Goal: Task Accomplishment & Management: Manage account settings

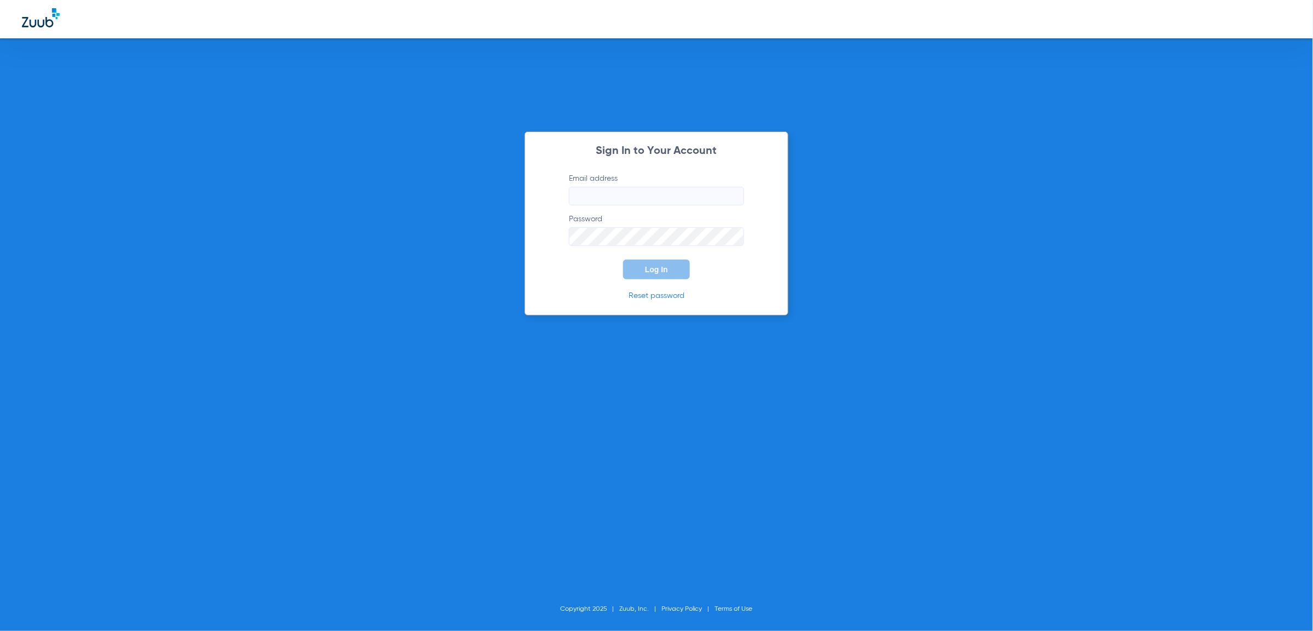
click at [690, 209] on form "Email address Password Log In" at bounding box center [656, 226] width 208 height 106
click at [695, 190] on input "Email address" at bounding box center [656, 196] width 175 height 19
type input "[PERSON_NAME][EMAIL_ADDRESS][PERSON_NAME][DOMAIN_NAME]"
click at [678, 266] on button "Log In" at bounding box center [656, 270] width 67 height 20
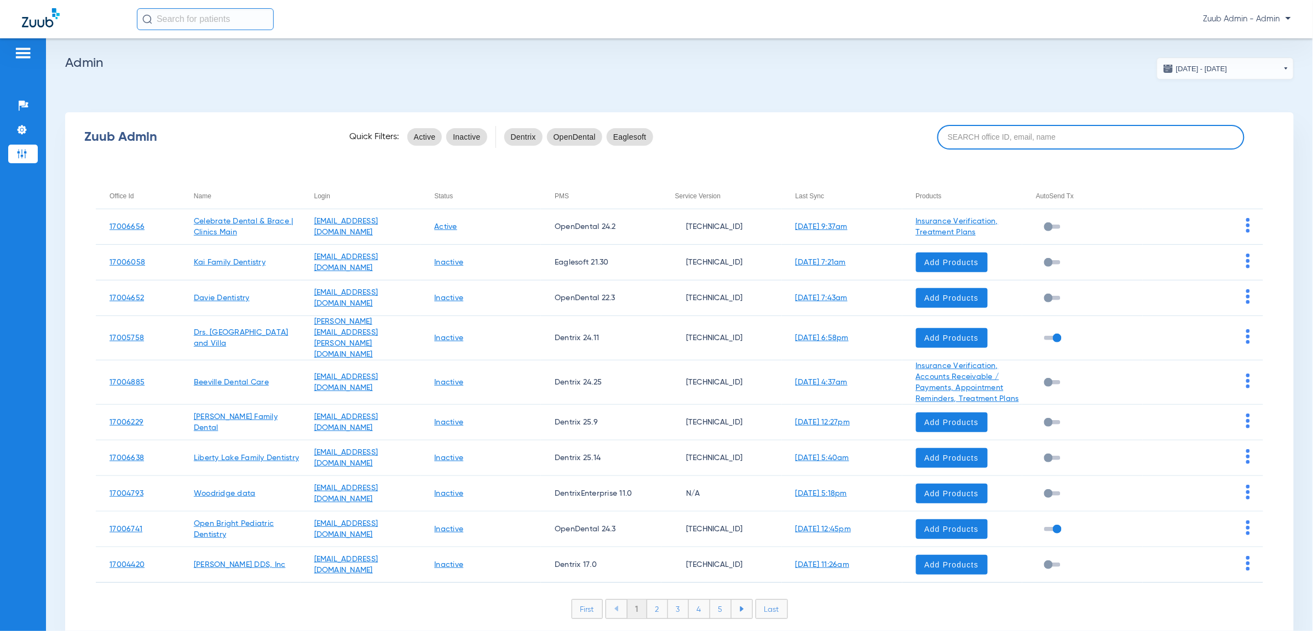
click at [1017, 137] on input at bounding box center [1090, 137] width 307 height 25
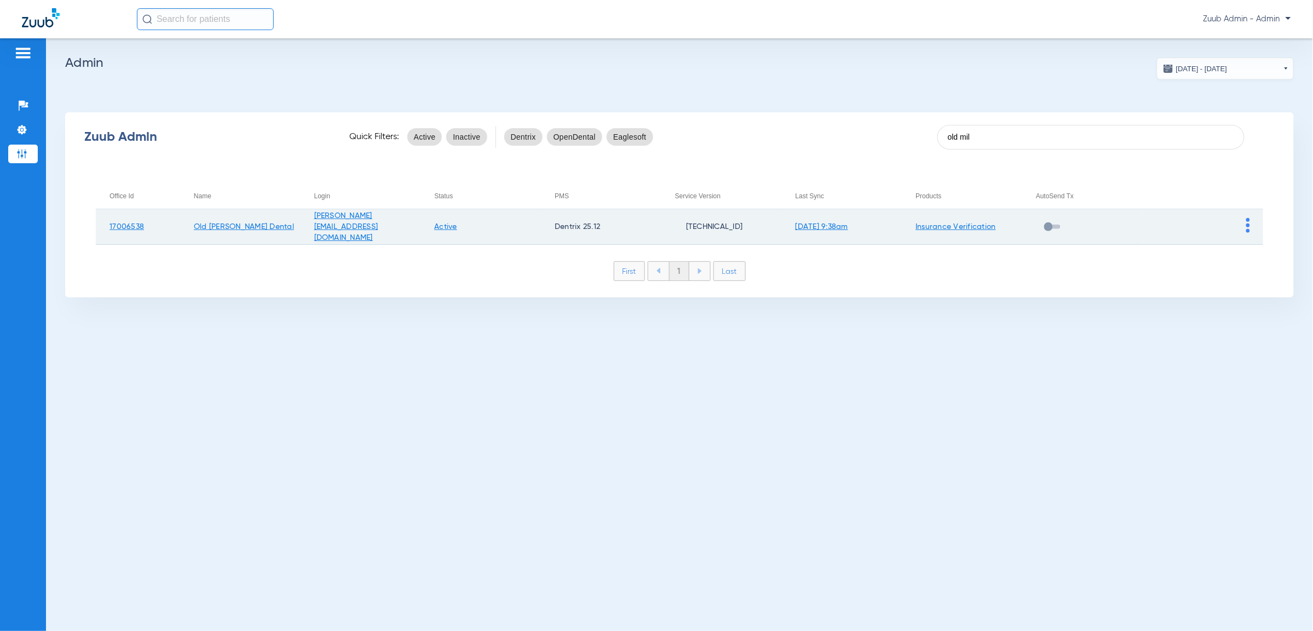
type input "old mil"
click at [1247, 223] on img at bounding box center [1248, 225] width 4 height 15
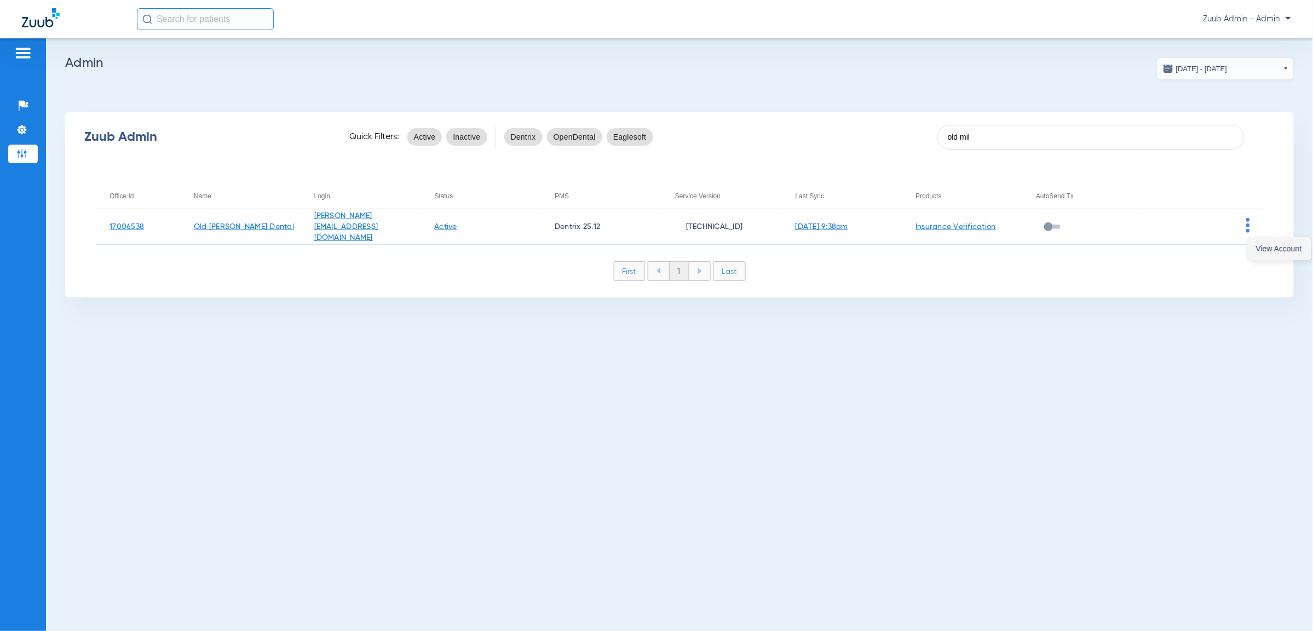
click at [1281, 247] on span "View Account" at bounding box center [1279, 249] width 46 height 8
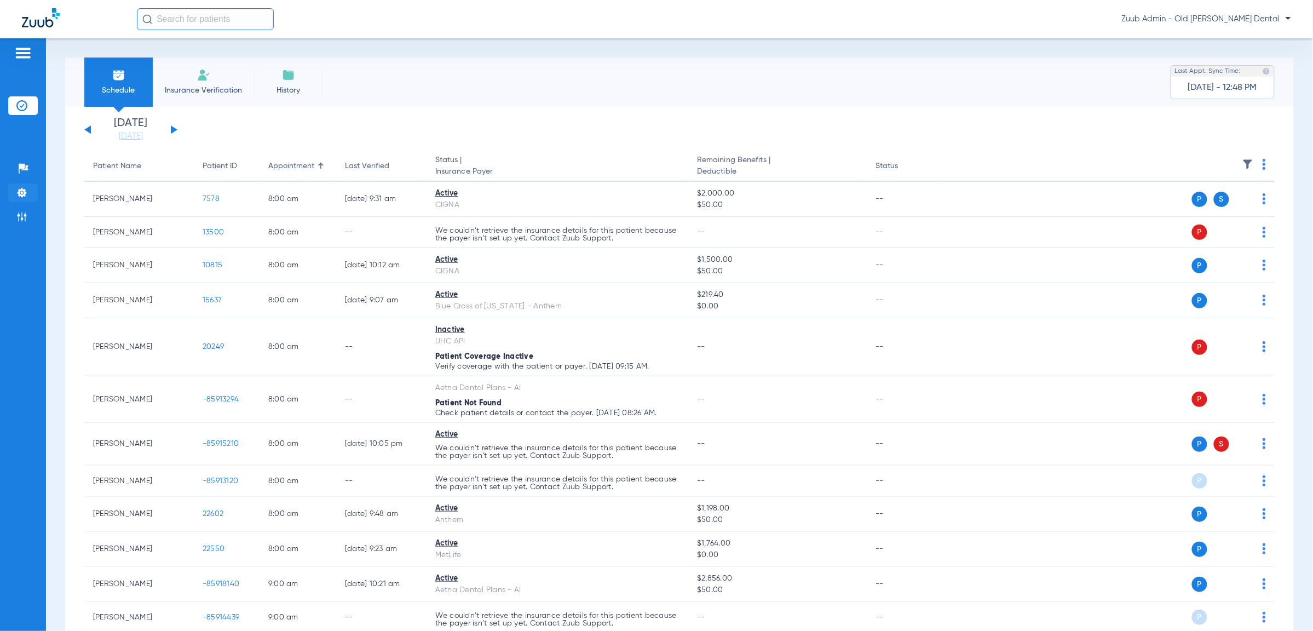
click at [18, 193] on img at bounding box center [21, 192] width 11 height 11
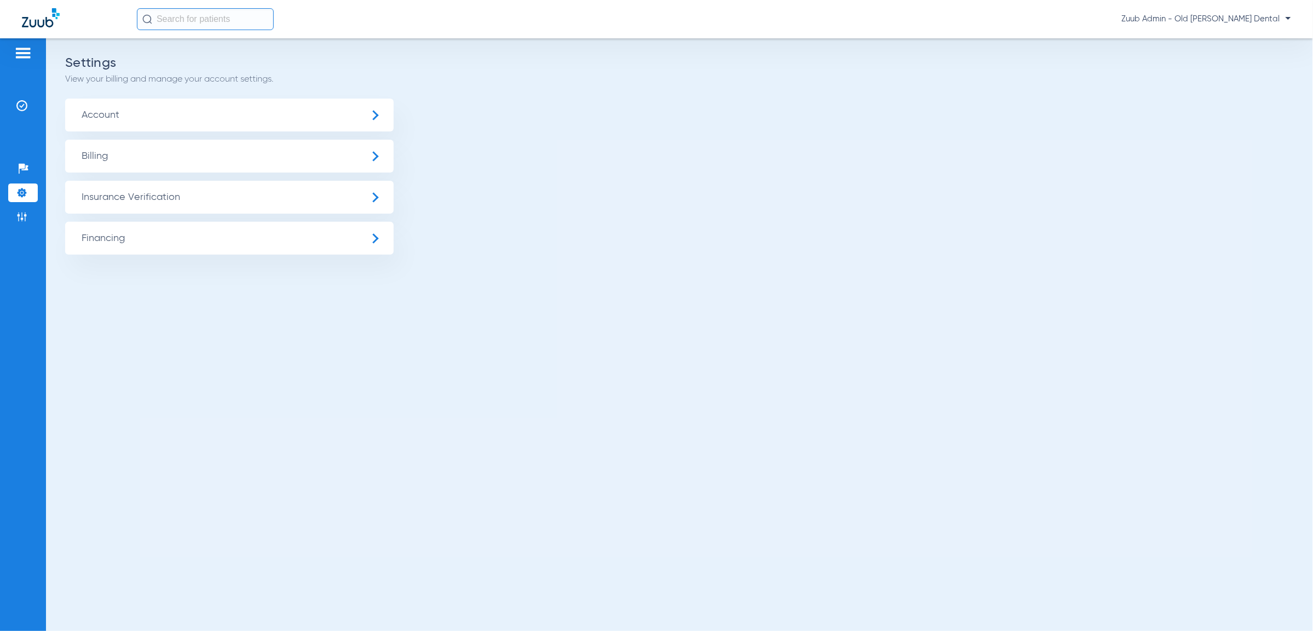
click at [222, 200] on span "Insurance Verification" at bounding box center [229, 197] width 329 height 33
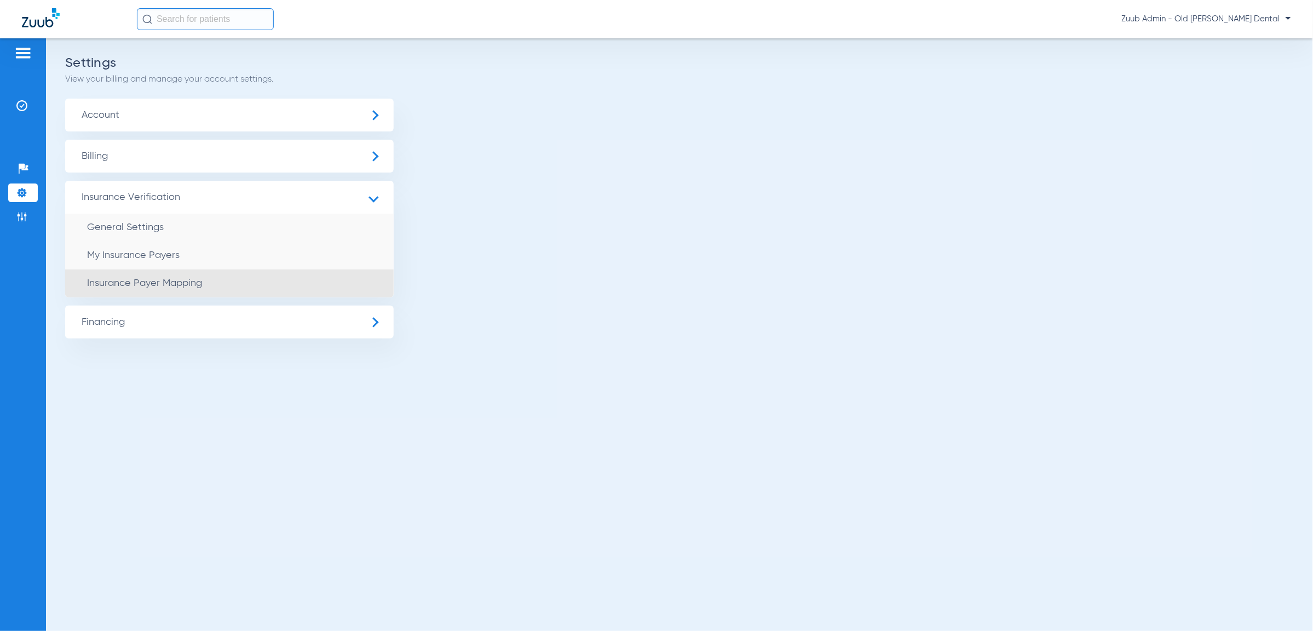
click at [220, 285] on li "Insurance Payer Mapping" at bounding box center [229, 283] width 329 height 28
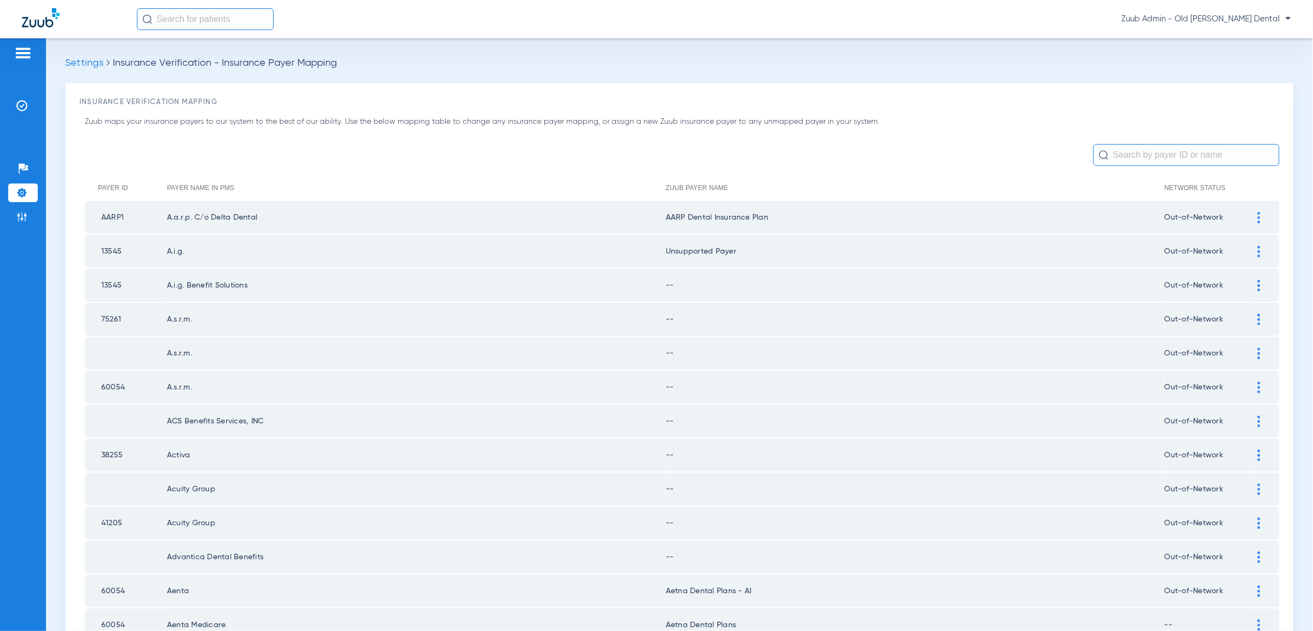
click at [1262, 280] on div at bounding box center [1258, 285] width 19 height 11
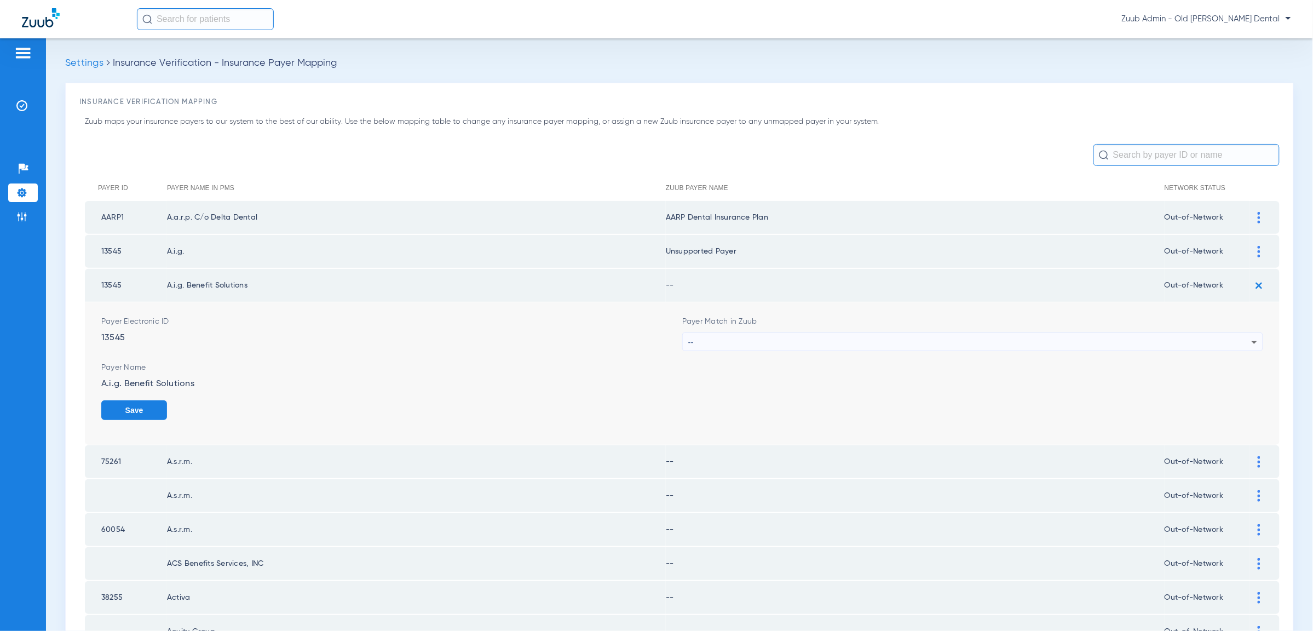
click at [1222, 335] on div "--" at bounding box center [969, 342] width 563 height 19
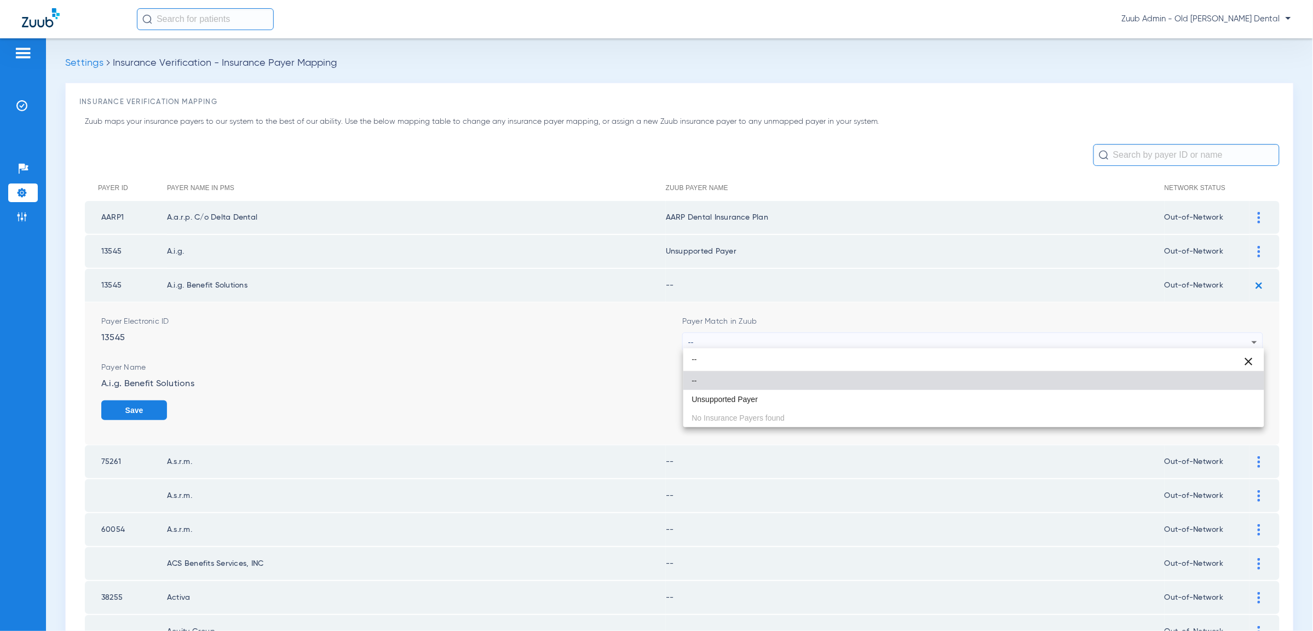
type input "--"
click at [1183, 394] on mat-option "Unsupported Payer" at bounding box center [973, 399] width 581 height 19
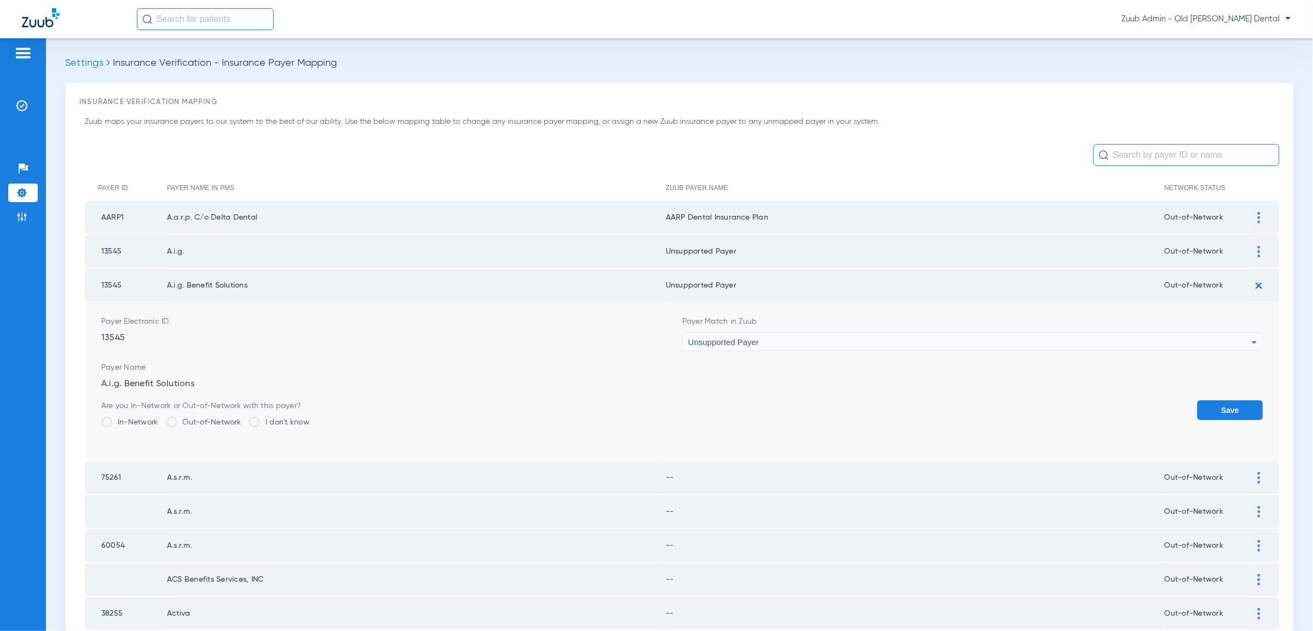
click at [1224, 401] on button "Save" at bounding box center [1230, 410] width 66 height 20
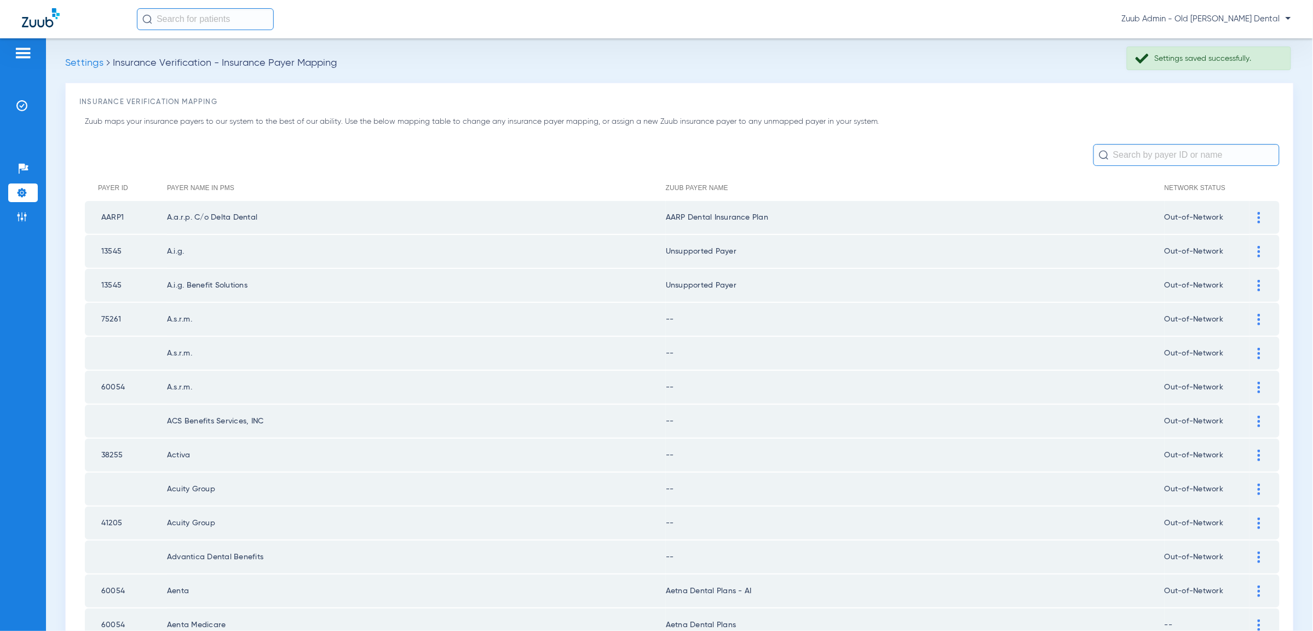
click at [1261, 314] on div at bounding box center [1258, 319] width 19 height 11
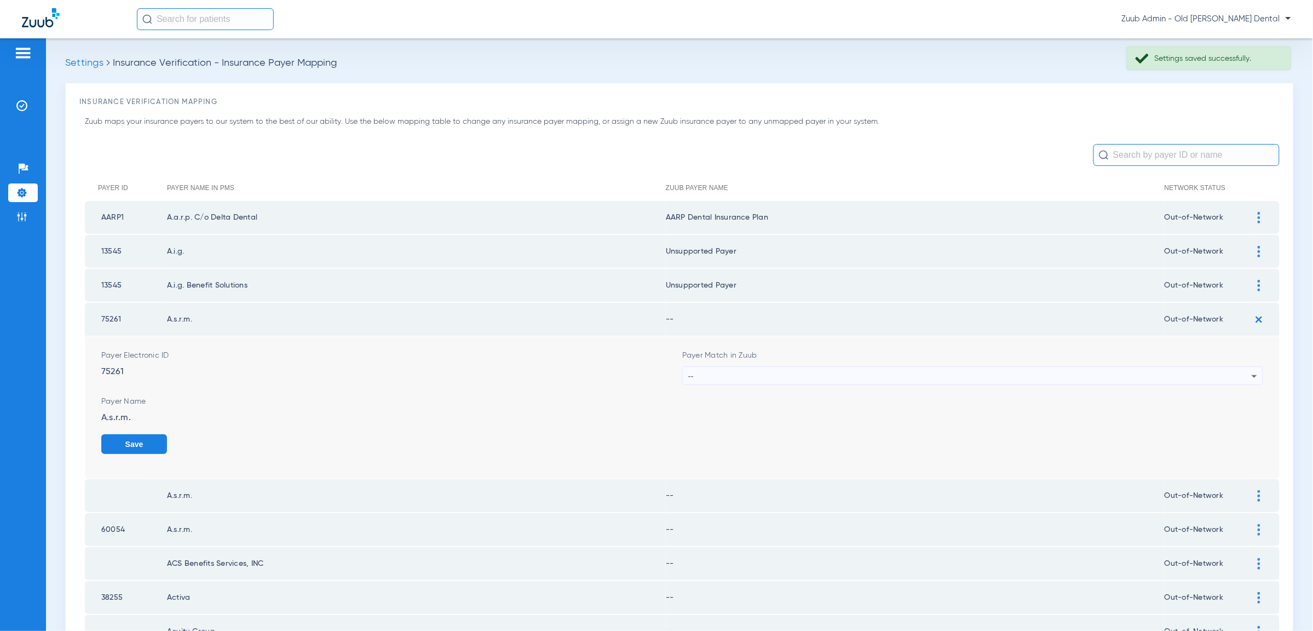
click at [1237, 369] on div "--" at bounding box center [969, 376] width 563 height 19
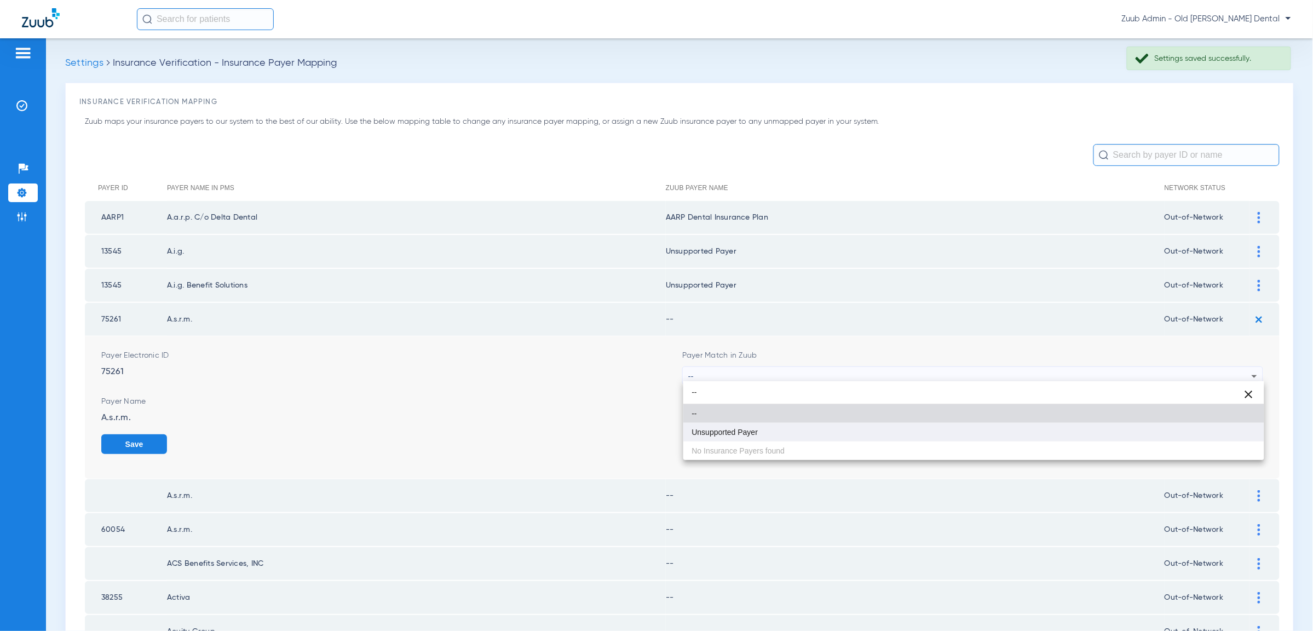
type input "--"
click at [1221, 436] on mat-option "Unsupported Payer" at bounding box center [973, 432] width 581 height 19
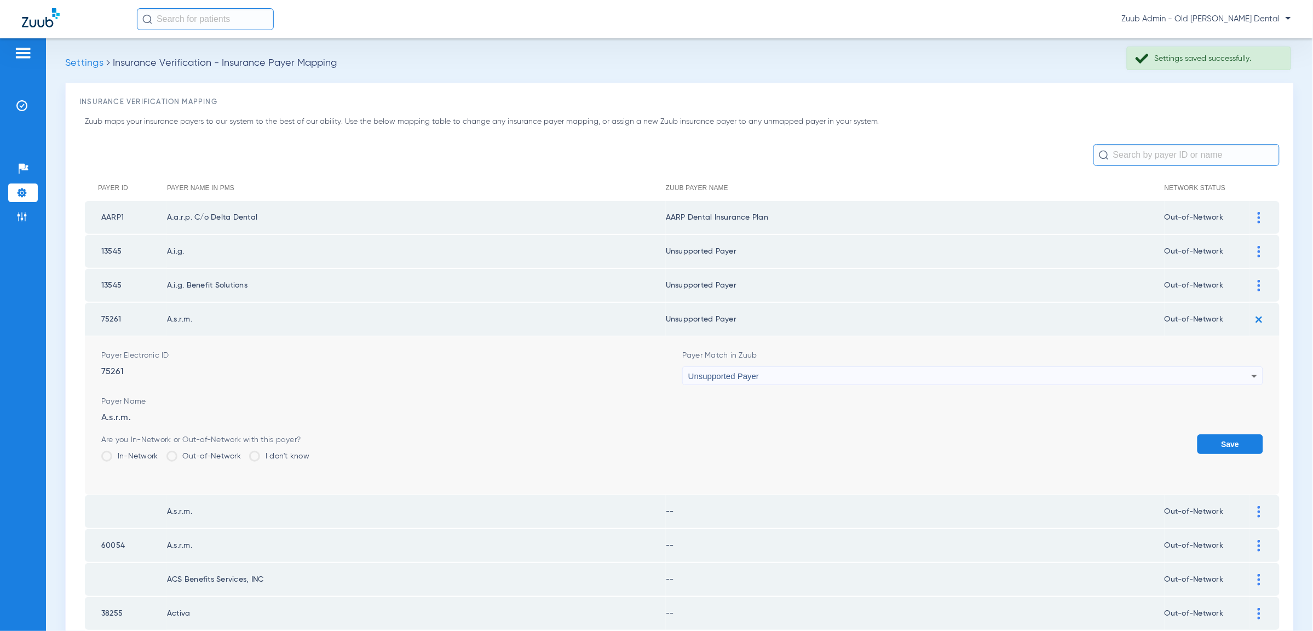
click at [1235, 434] on button "Save" at bounding box center [1230, 444] width 66 height 20
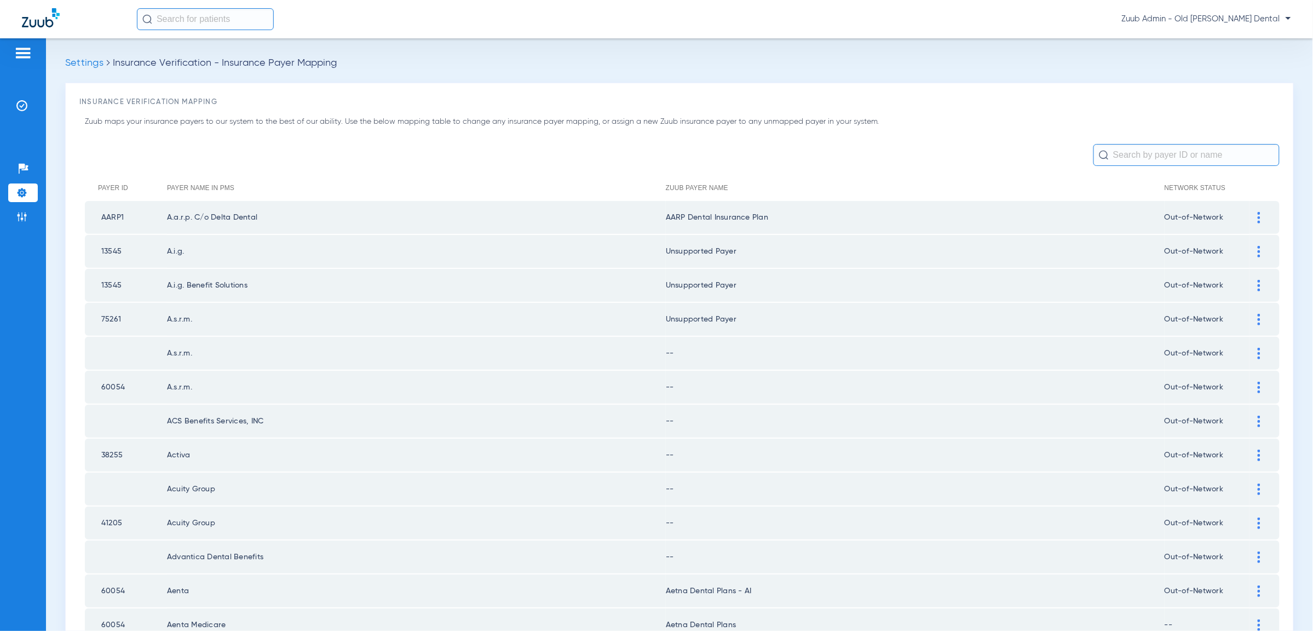
click at [1259, 349] on img at bounding box center [1259, 353] width 3 height 11
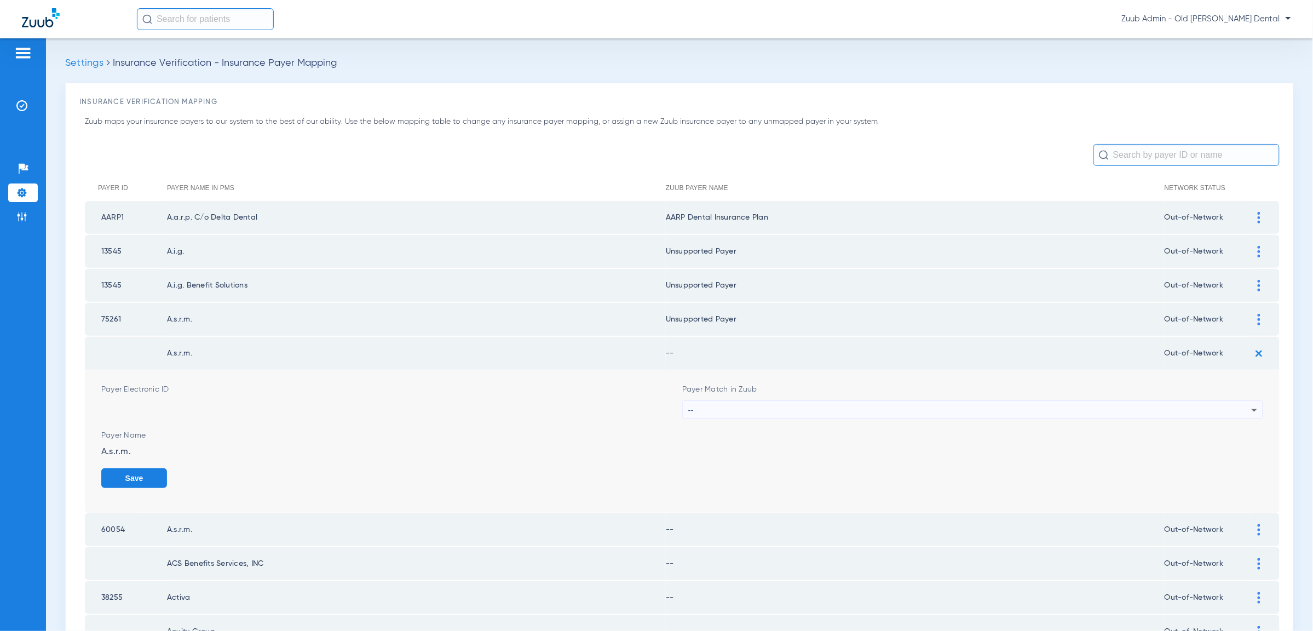
click at [1223, 401] on div "--" at bounding box center [969, 410] width 563 height 19
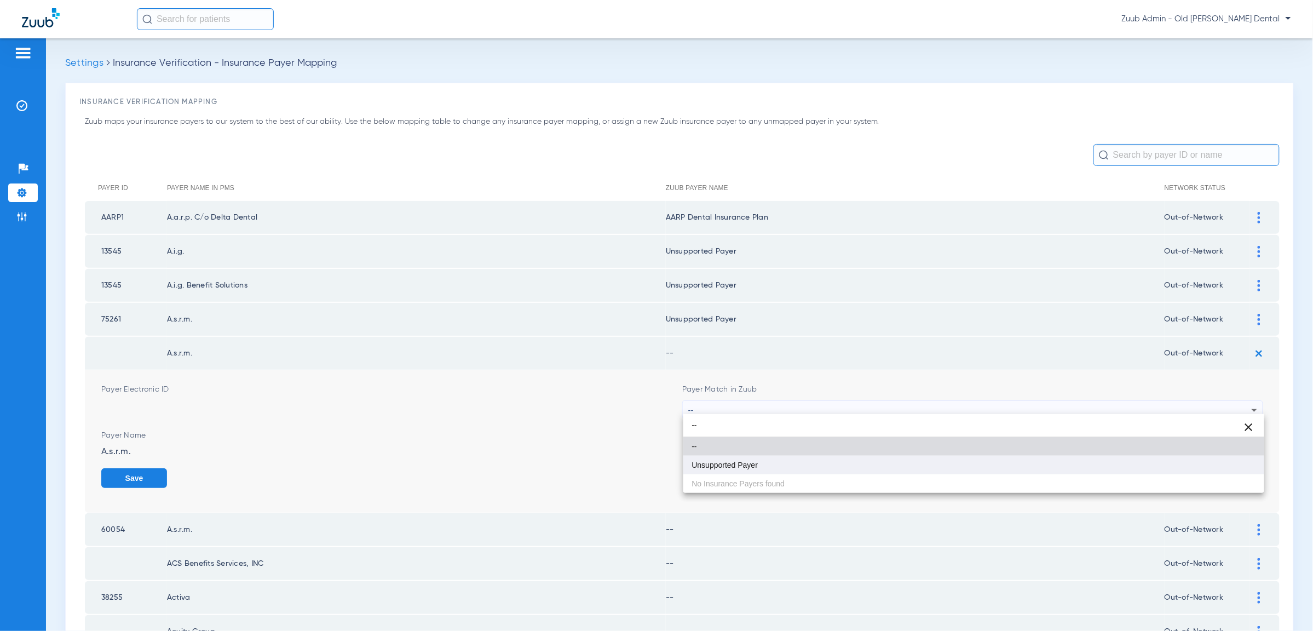
type input "--"
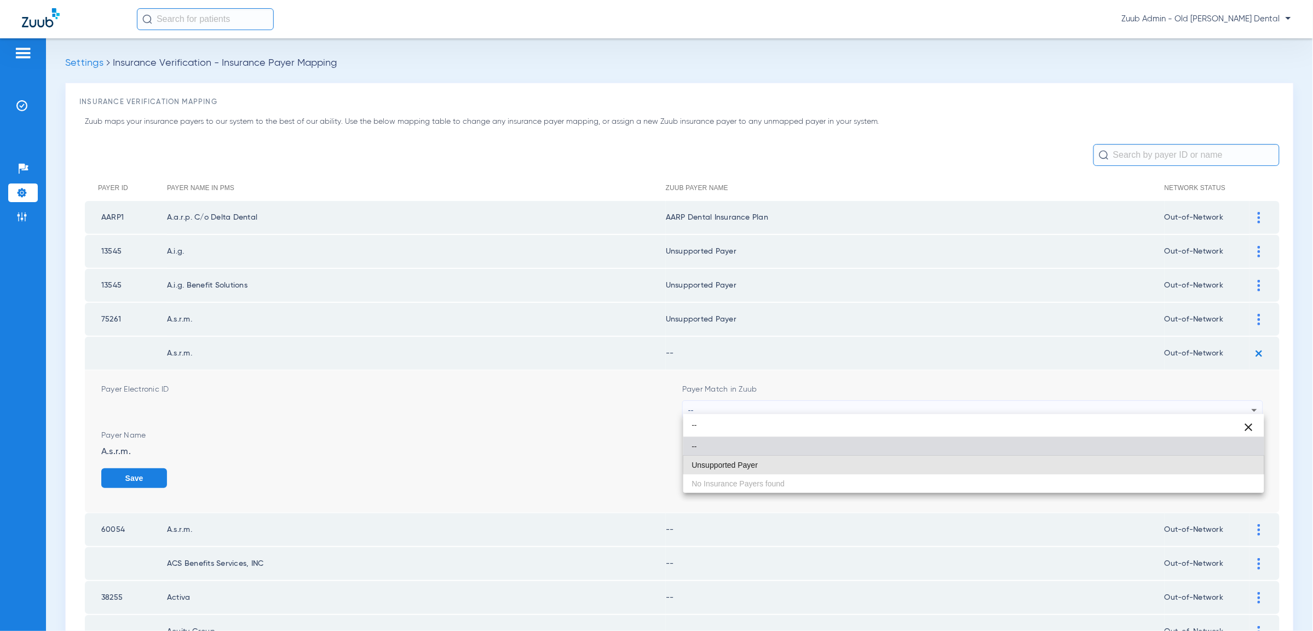
drag, startPoint x: 1134, startPoint y: 459, endPoint x: 1197, endPoint y: 471, distance: 64.6
click at [1135, 459] on mat-option "Unsupported Payer" at bounding box center [973, 465] width 581 height 19
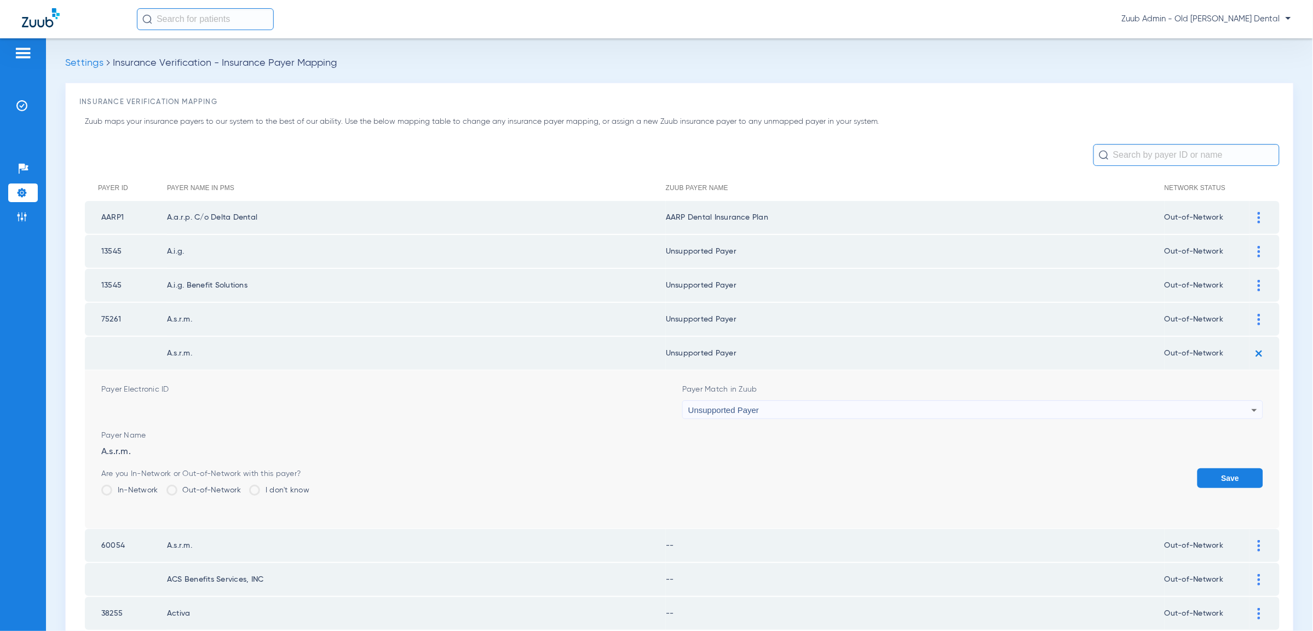
click at [1228, 480] on button "Save" at bounding box center [1230, 478] width 66 height 20
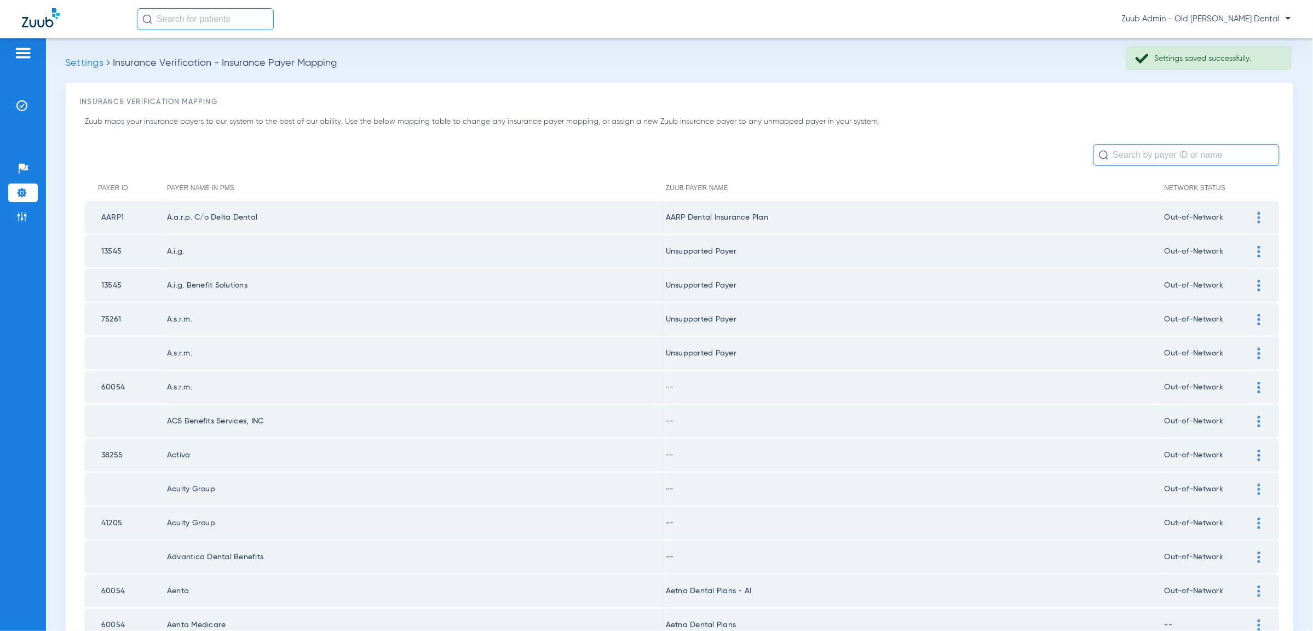
scroll to position [22, 0]
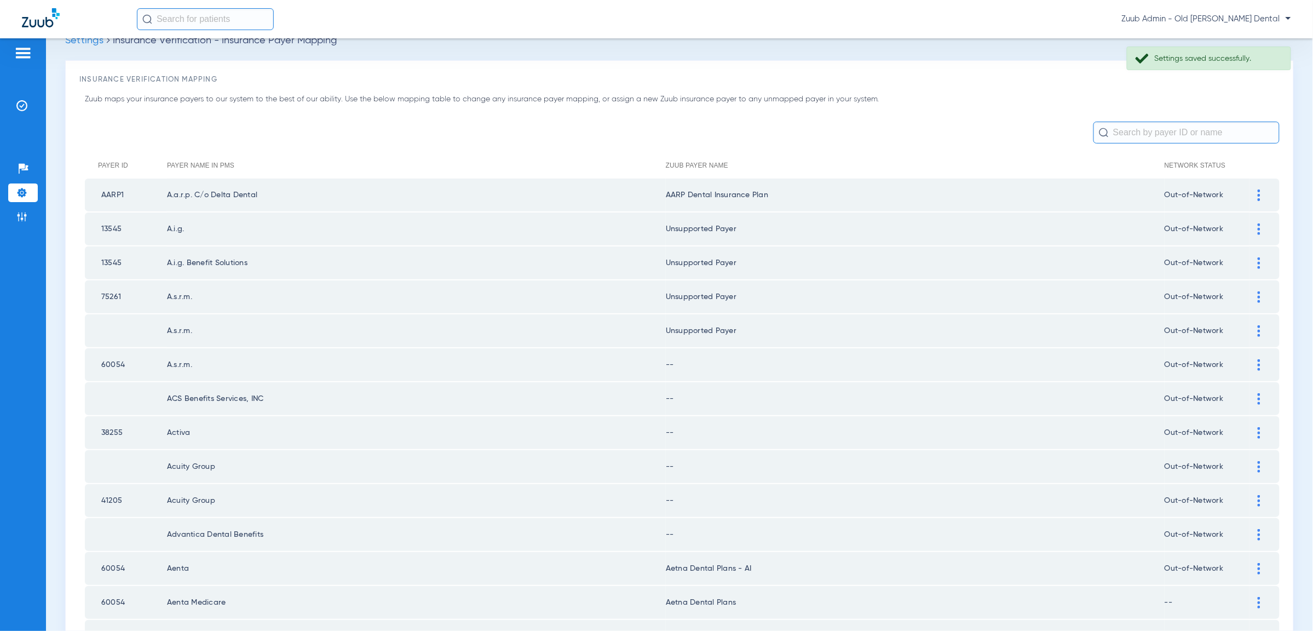
drag, startPoint x: 1264, startPoint y: 356, endPoint x: 1230, endPoint y: 396, distance: 52.1
click at [1263, 359] on div at bounding box center [1258, 364] width 19 height 11
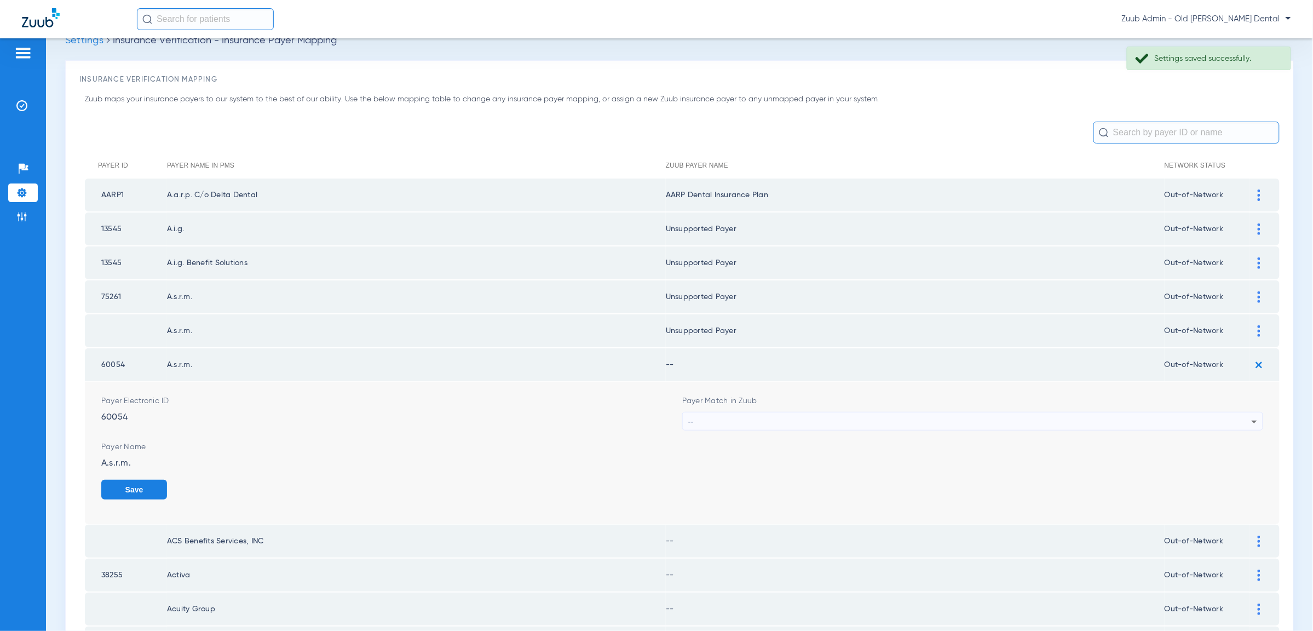
click at [1220, 413] on div "--" at bounding box center [969, 421] width 563 height 19
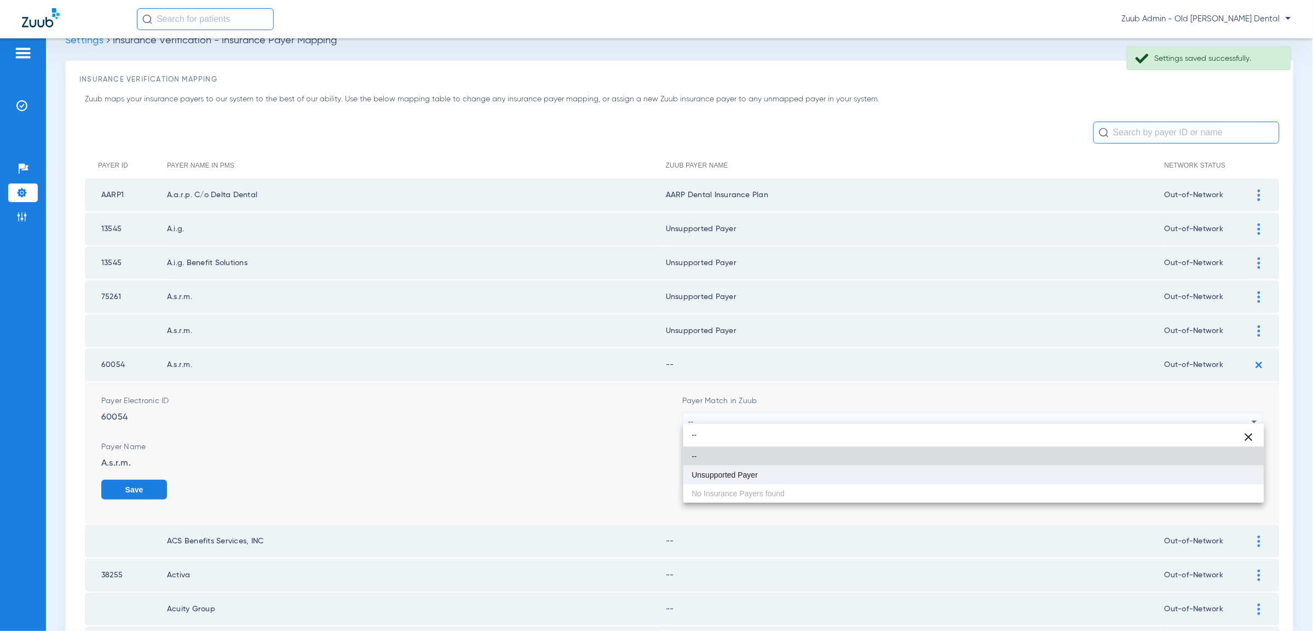
type input "--"
click at [1159, 471] on mat-option "Unsupported Payer" at bounding box center [973, 474] width 581 height 19
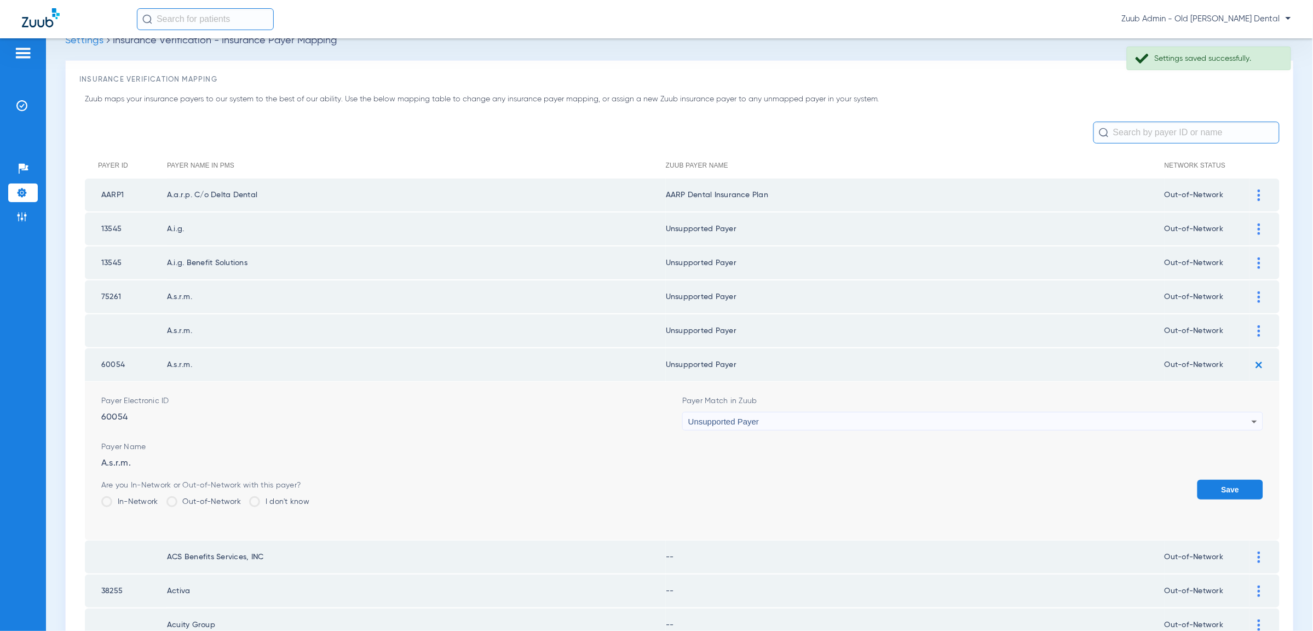
drag, startPoint x: 1223, startPoint y: 483, endPoint x: 1241, endPoint y: 450, distance: 38.0
click at [1223, 482] on button "Save" at bounding box center [1230, 490] width 66 height 20
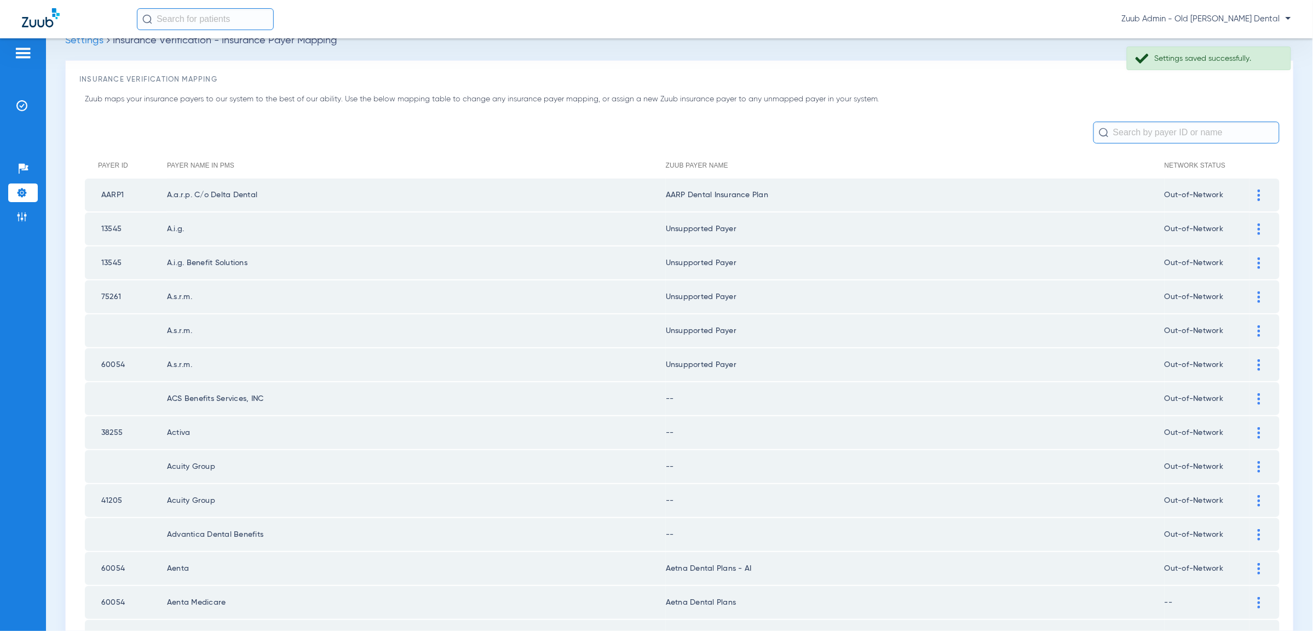
click at [1258, 395] on img at bounding box center [1259, 398] width 3 height 11
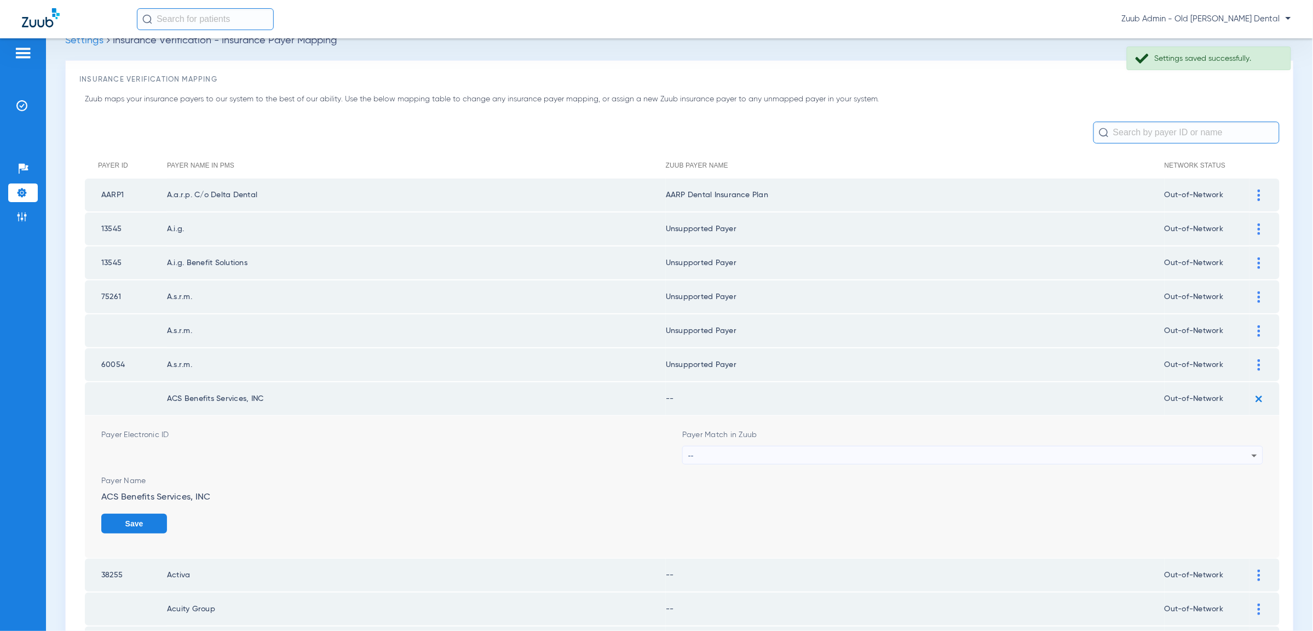
click at [1196, 452] on div "--" at bounding box center [969, 455] width 563 height 19
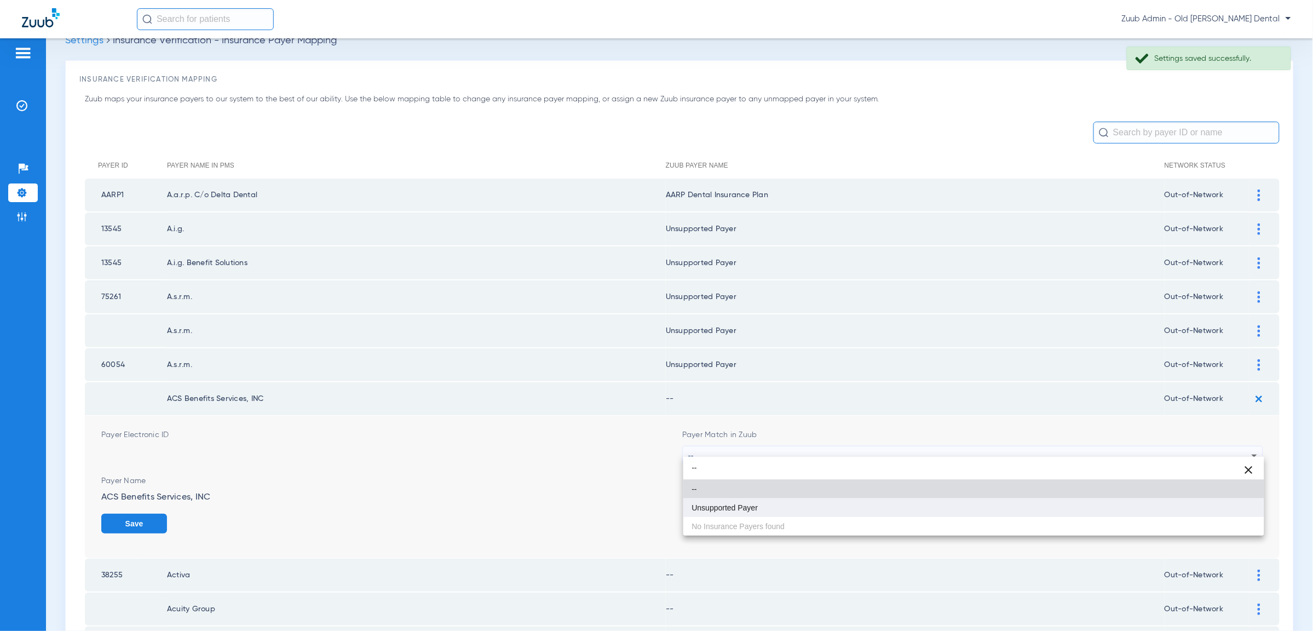
type input "--"
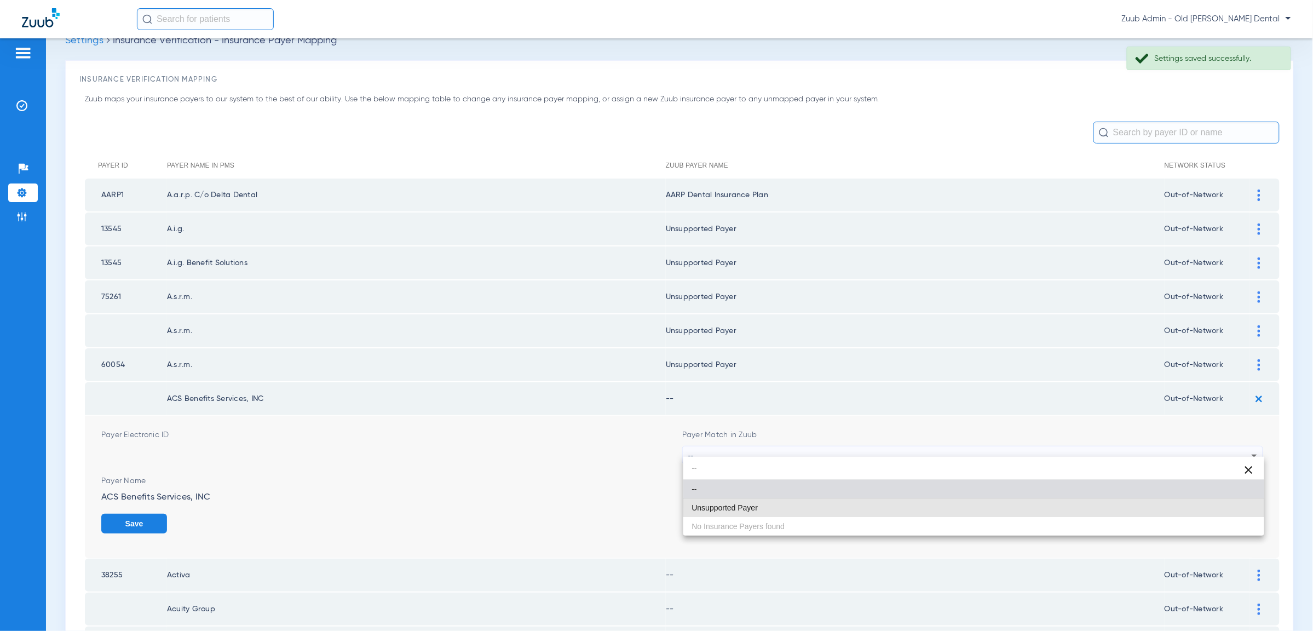
drag, startPoint x: 1156, startPoint y: 500, endPoint x: 1189, endPoint y: 514, distance: 35.1
click at [1156, 499] on mat-option "Unsupported Payer" at bounding box center [973, 507] width 581 height 19
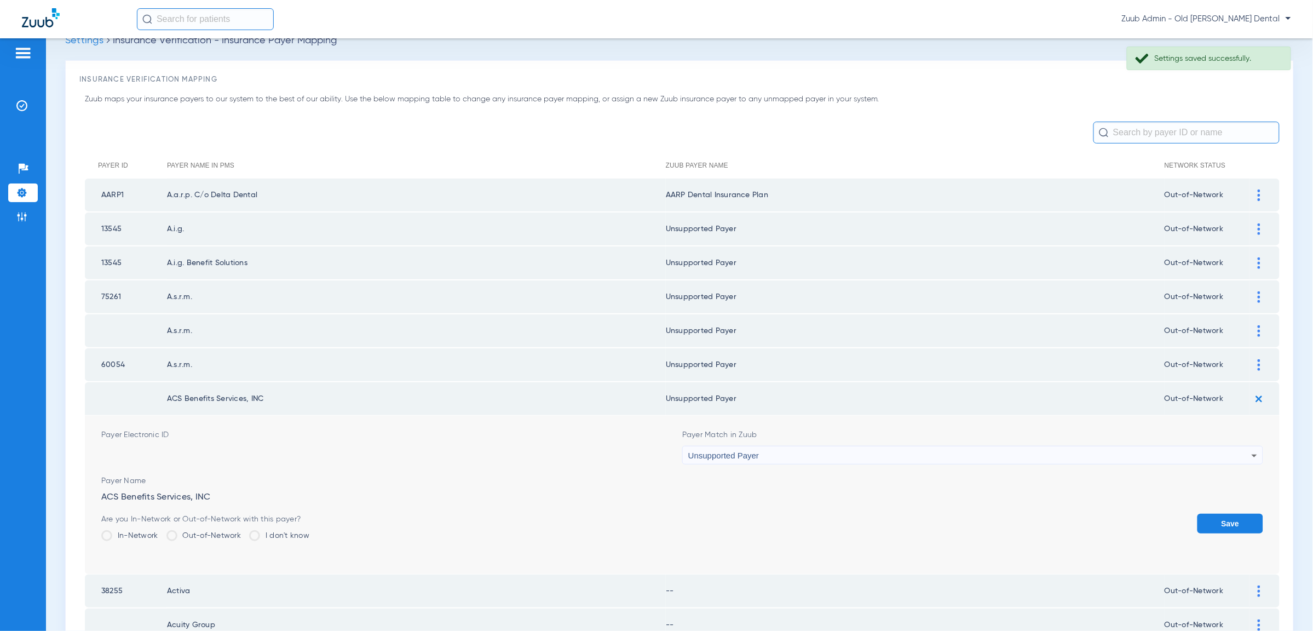
drag, startPoint x: 1213, startPoint y: 513, endPoint x: 1225, endPoint y: 473, distance: 41.1
click at [1213, 514] on button "Save" at bounding box center [1230, 524] width 66 height 20
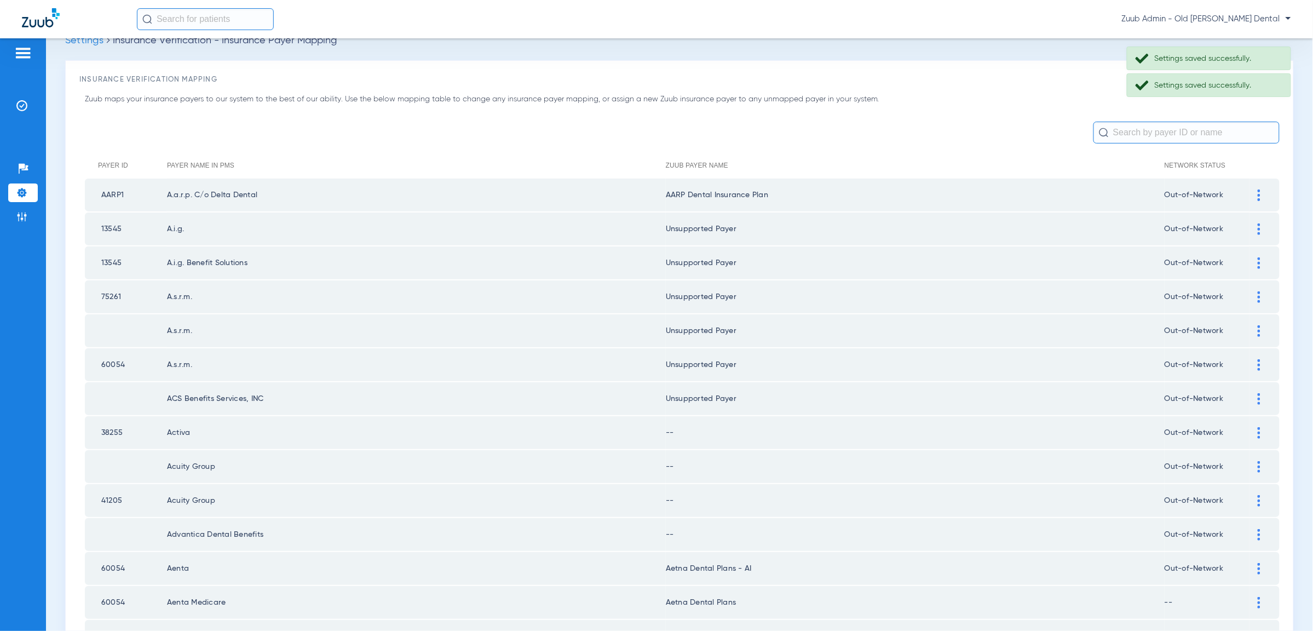
click at [1259, 430] on td at bounding box center [1264, 432] width 30 height 33
click at [1262, 427] on div at bounding box center [1258, 432] width 19 height 11
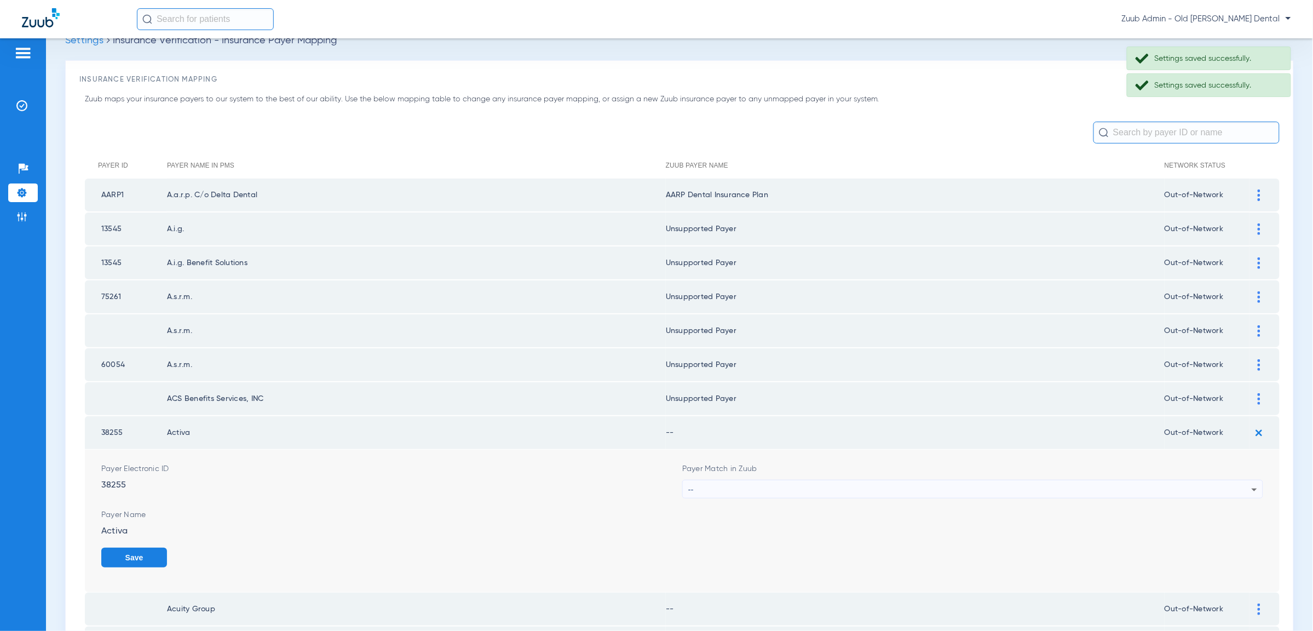
click at [1236, 480] on div "--" at bounding box center [969, 489] width 563 height 19
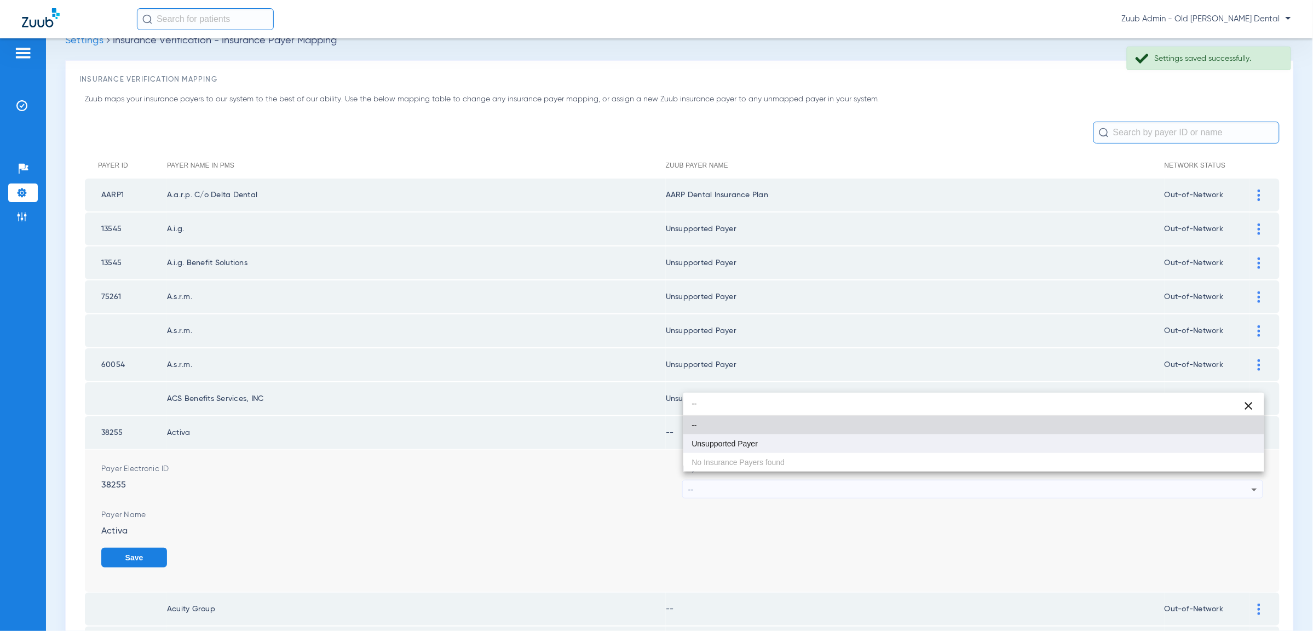
type input "--"
click at [1185, 445] on mat-option "Unsupported Payer" at bounding box center [973, 443] width 581 height 19
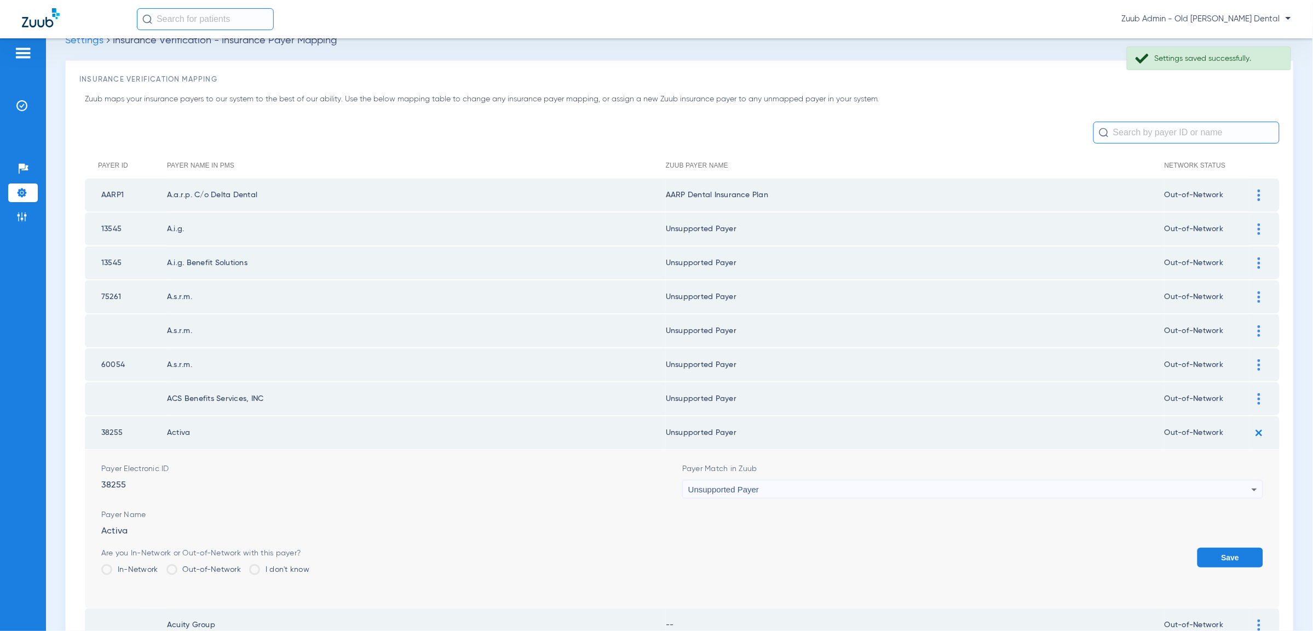
click at [1216, 548] on button "Save" at bounding box center [1230, 558] width 66 height 20
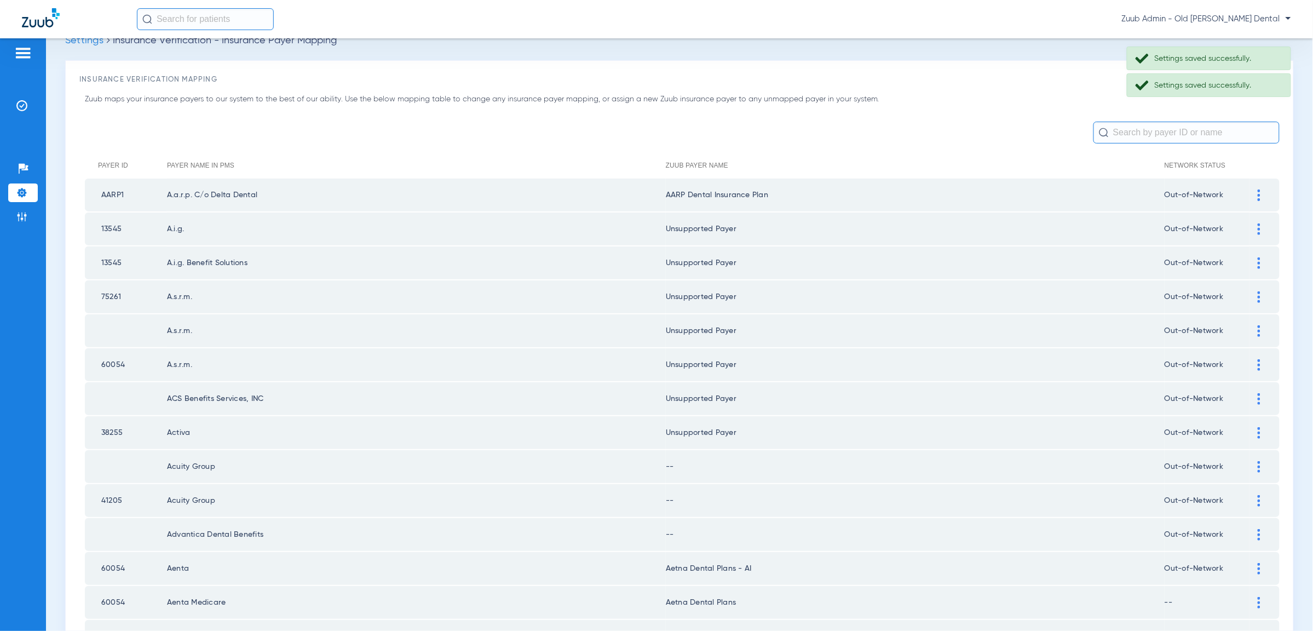
click at [1256, 461] on div at bounding box center [1258, 466] width 19 height 11
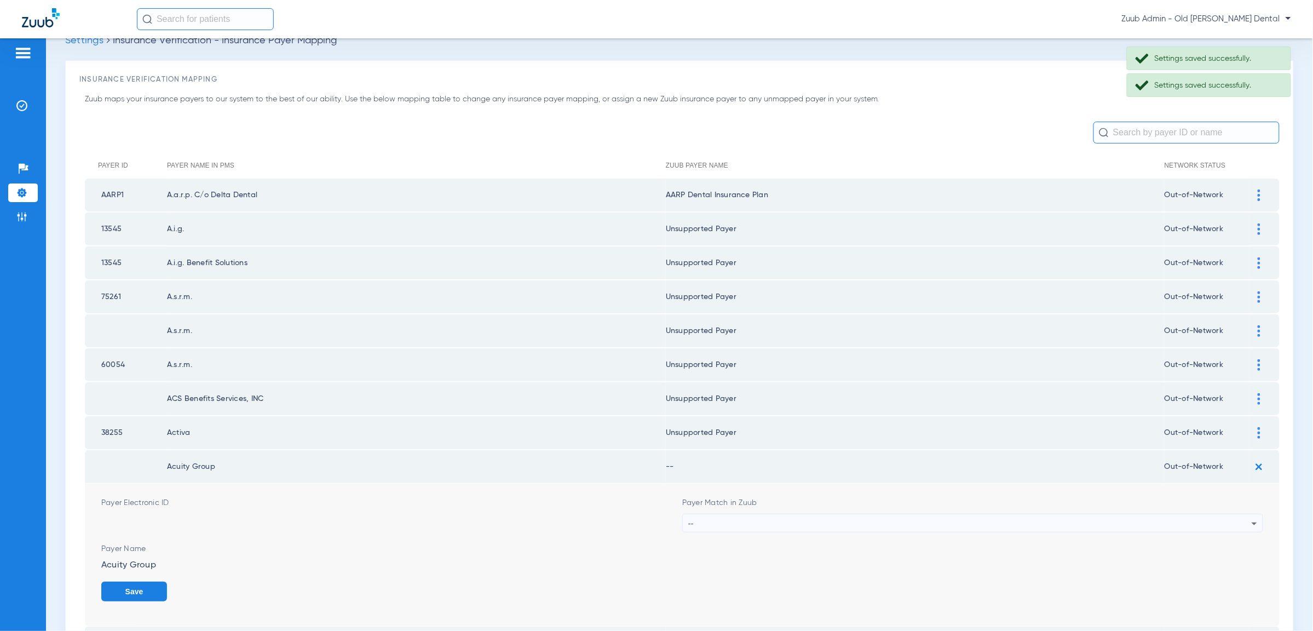
click at [1236, 514] on div "--" at bounding box center [969, 523] width 563 height 19
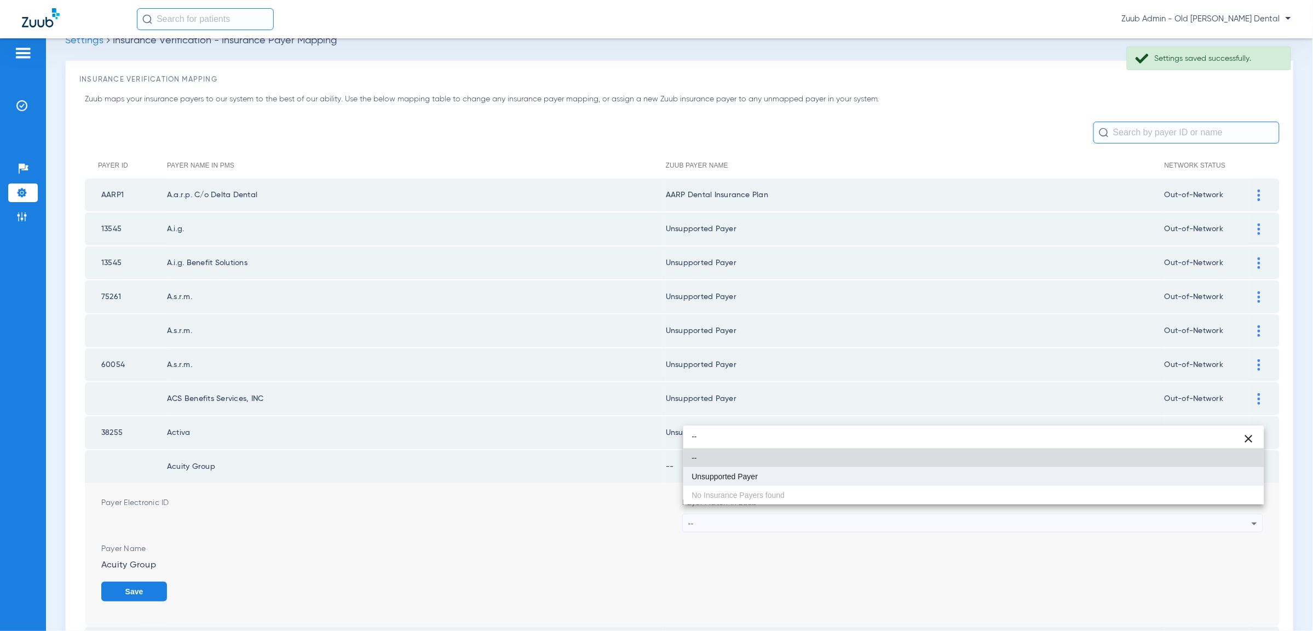
type input "--"
drag, startPoint x: 1201, startPoint y: 476, endPoint x: 1219, endPoint y: 487, distance: 21.1
click at [1201, 476] on mat-option "Unsupported Payer" at bounding box center [973, 476] width 581 height 19
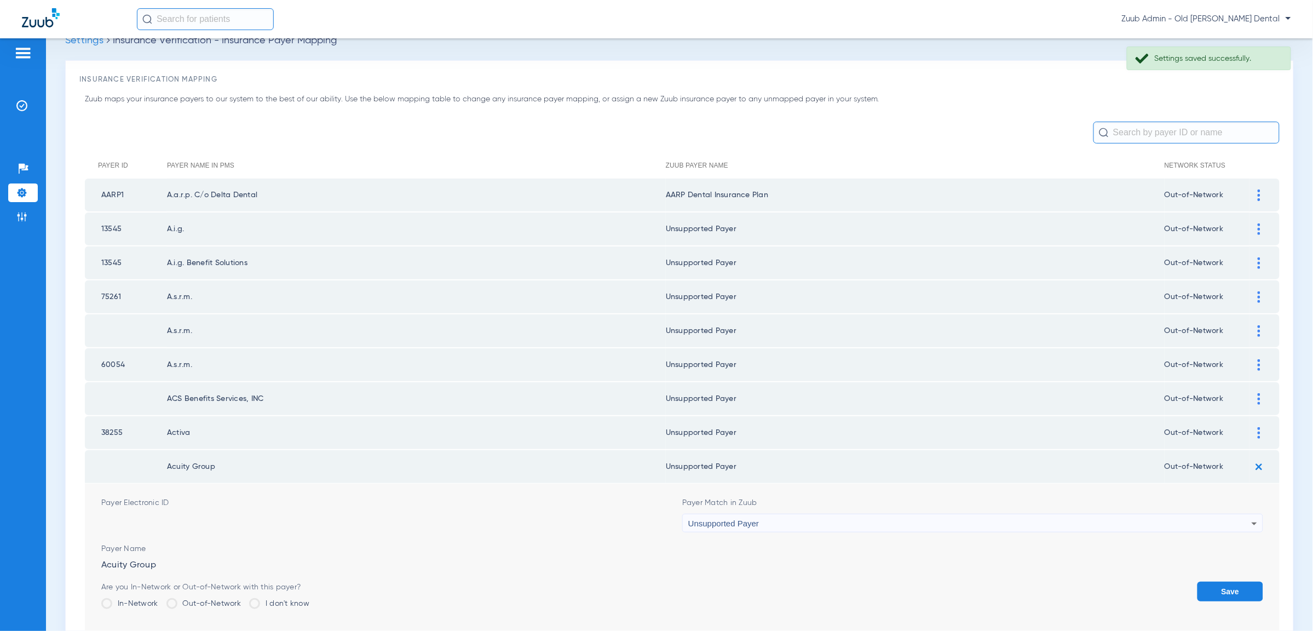
click at [1237, 581] on button "Save" at bounding box center [1230, 591] width 66 height 20
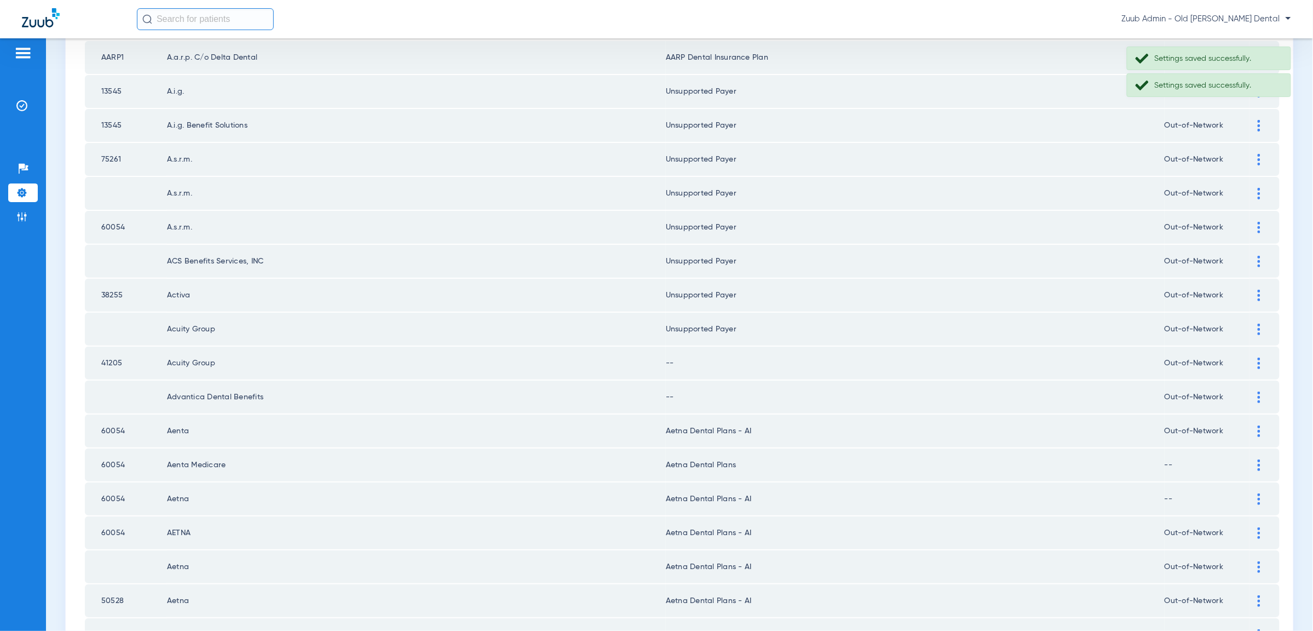
scroll to position [166, 0]
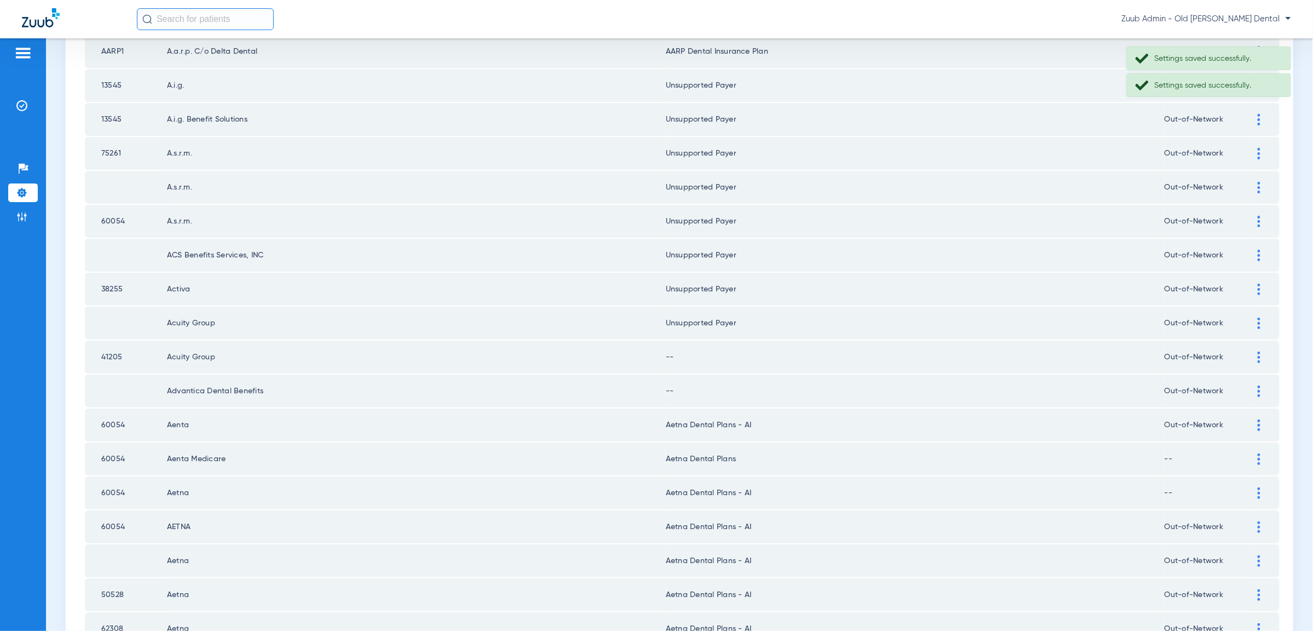
click at [1254, 352] on div at bounding box center [1258, 357] width 19 height 11
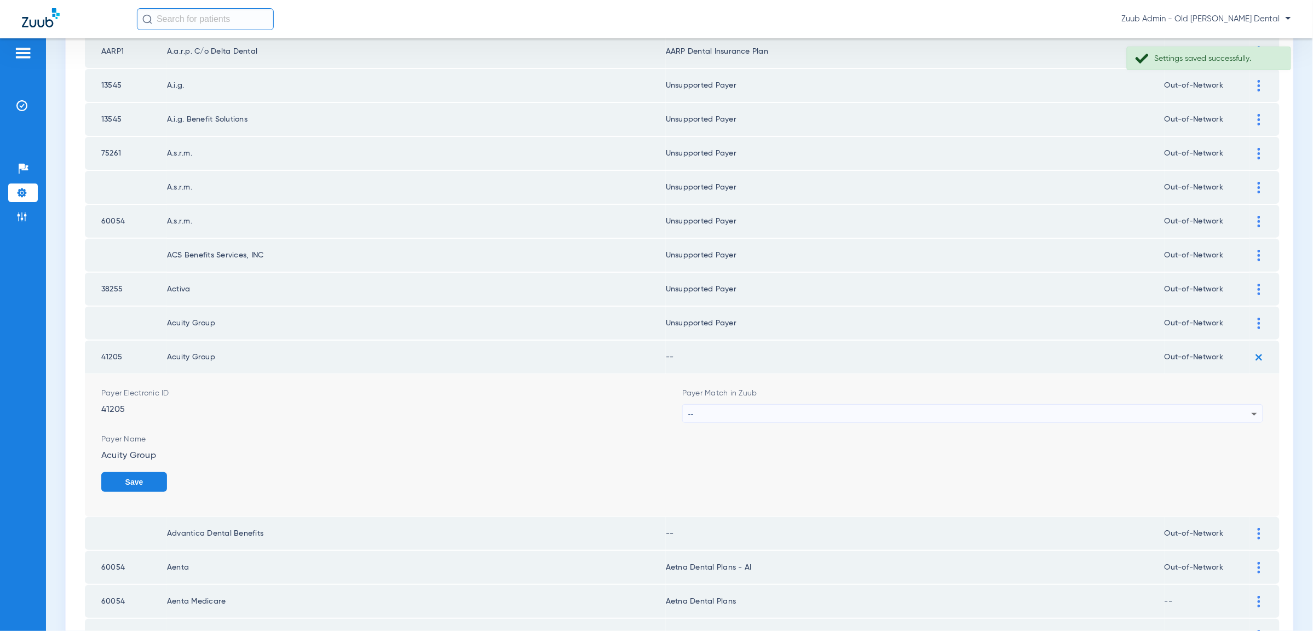
click at [1183, 406] on div "--" at bounding box center [969, 414] width 563 height 19
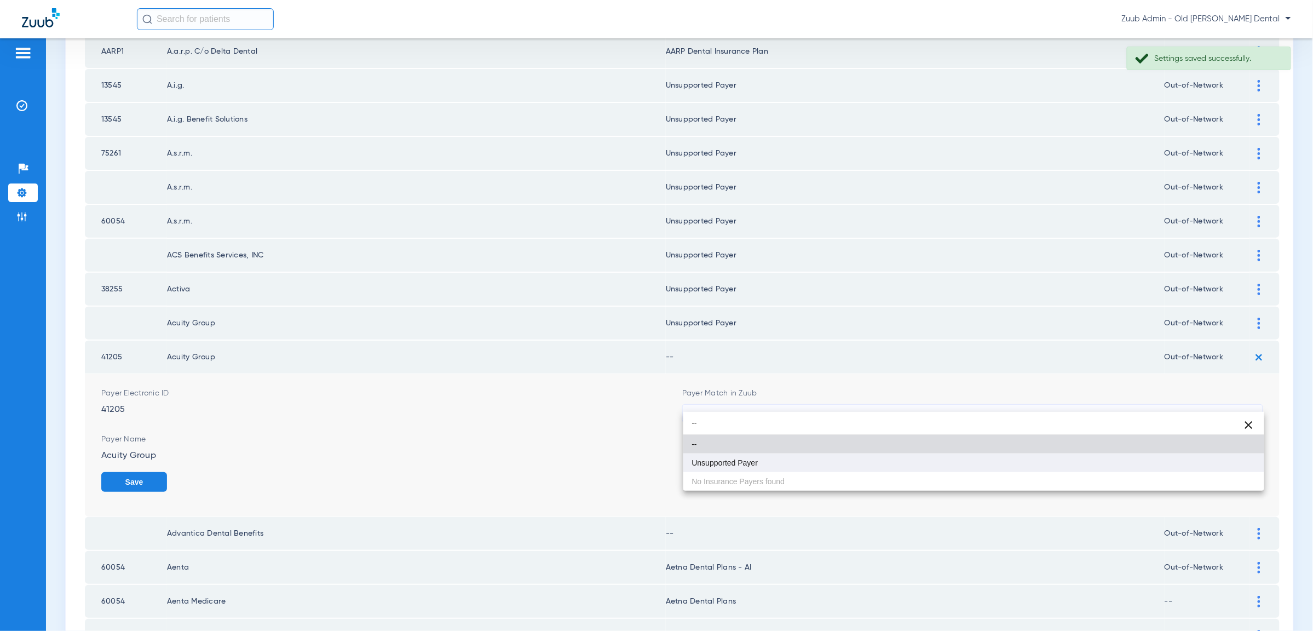
type input "--"
drag, startPoint x: 1170, startPoint y: 453, endPoint x: 1216, endPoint y: 473, distance: 49.5
click at [1171, 453] on mat-option "Unsupported Payer" at bounding box center [973, 462] width 581 height 19
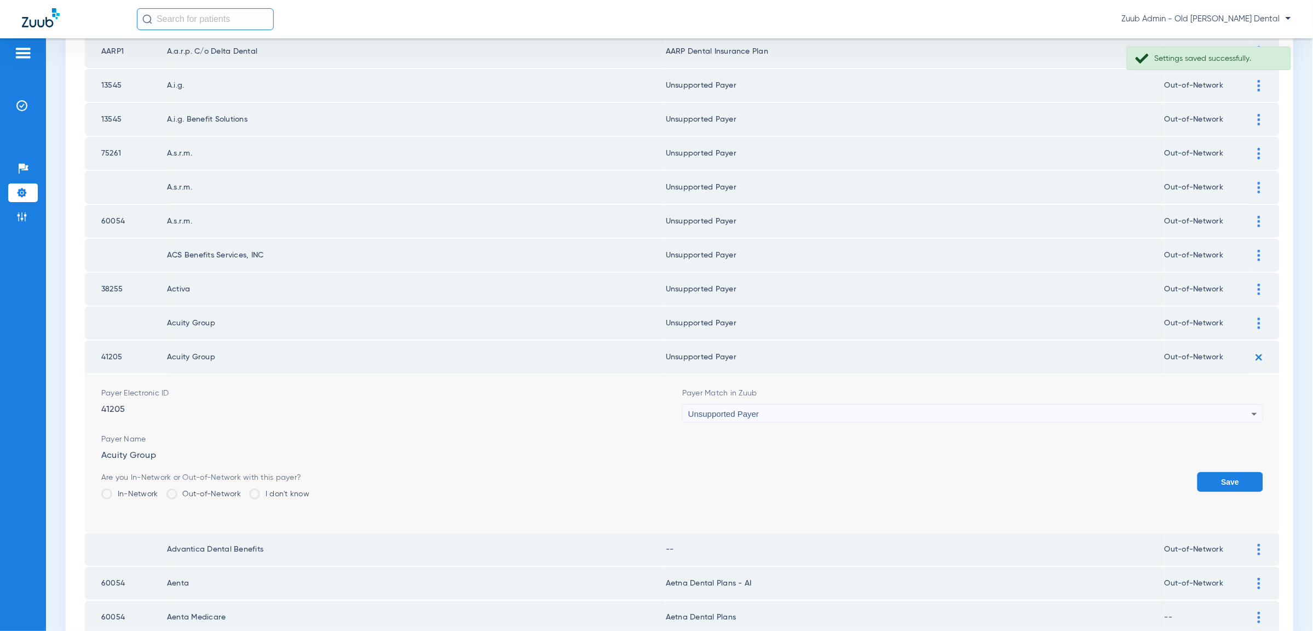
click at [1219, 473] on button "Save" at bounding box center [1230, 482] width 66 height 20
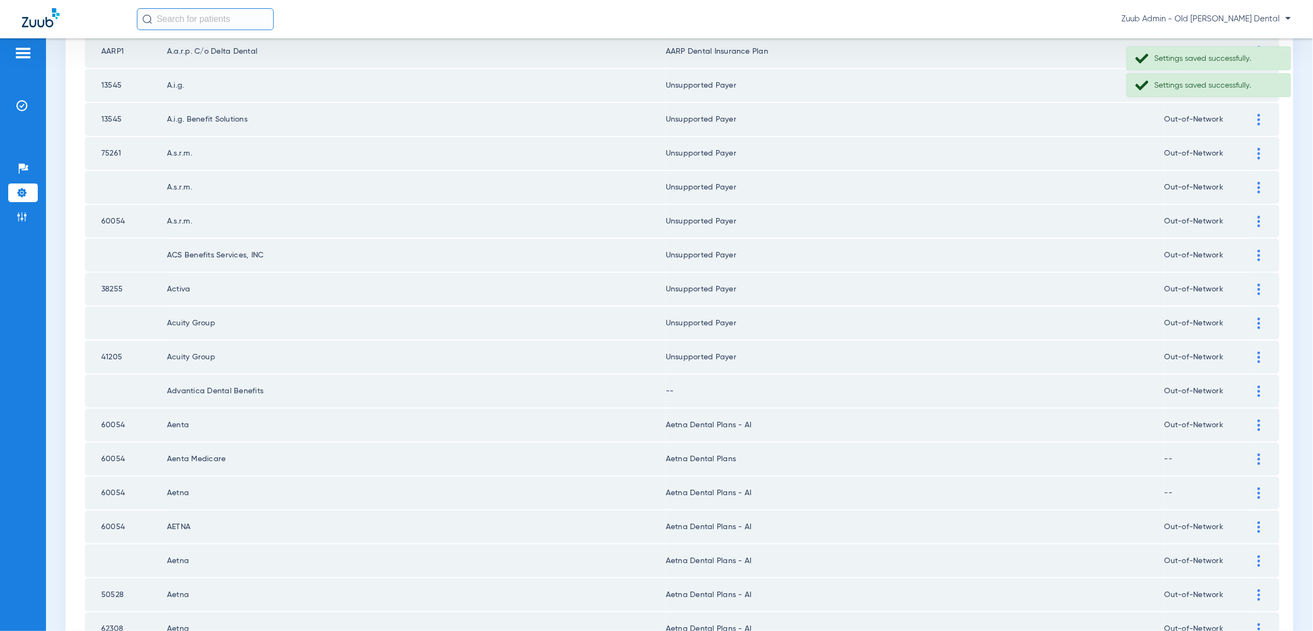
drag, startPoint x: 1256, startPoint y: 372, endPoint x: 1252, endPoint y: 389, distance: 17.4
click at [1256, 385] on div at bounding box center [1258, 390] width 19 height 11
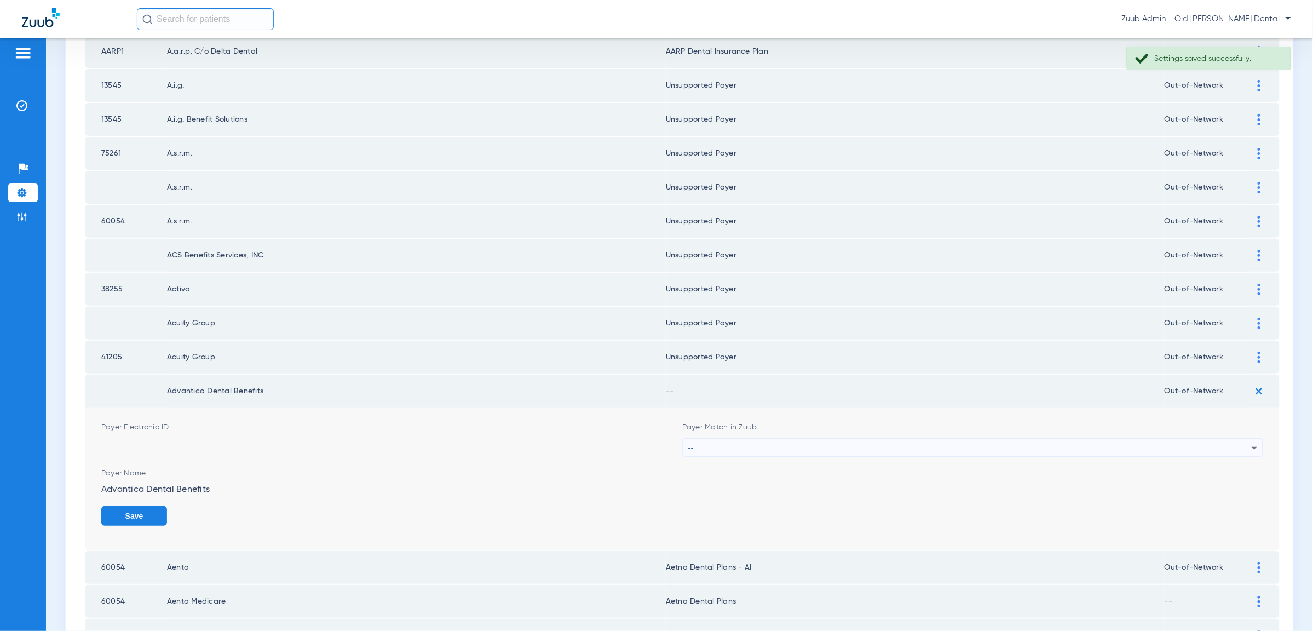
click at [1230, 439] on div "--" at bounding box center [969, 448] width 563 height 19
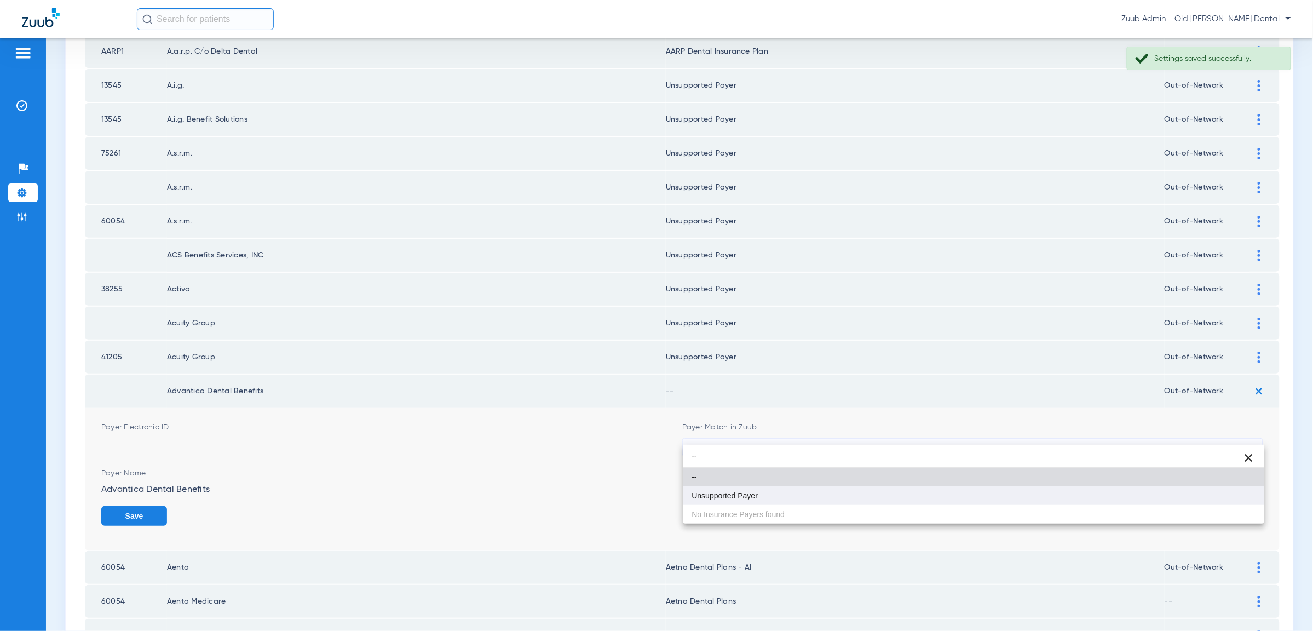
type input "--"
click at [1219, 494] on mat-option "Unsupported Payer" at bounding box center [973, 495] width 581 height 19
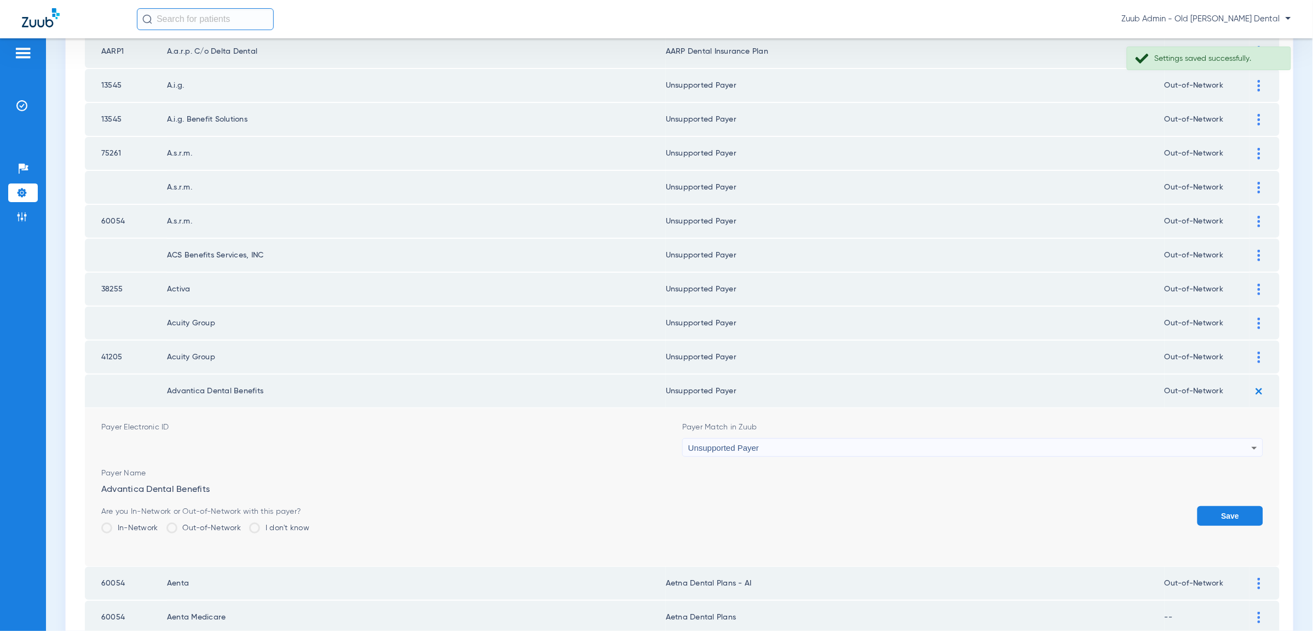
click at [1228, 506] on button "Save" at bounding box center [1230, 516] width 66 height 20
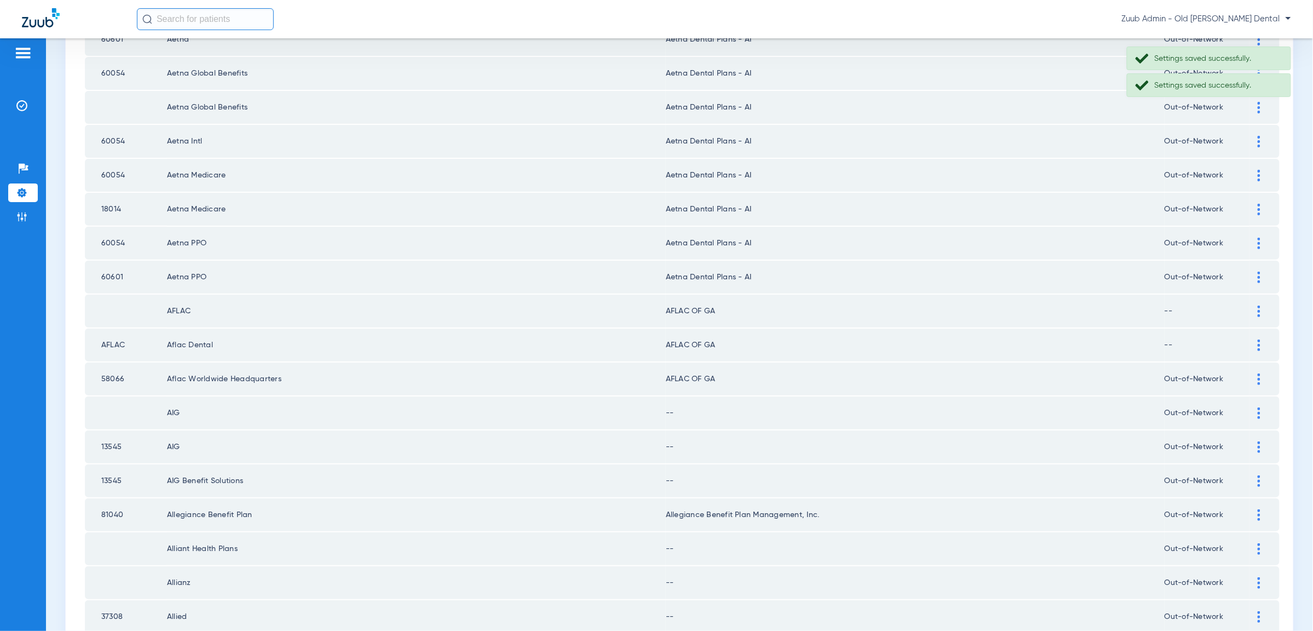
scroll to position [803, 0]
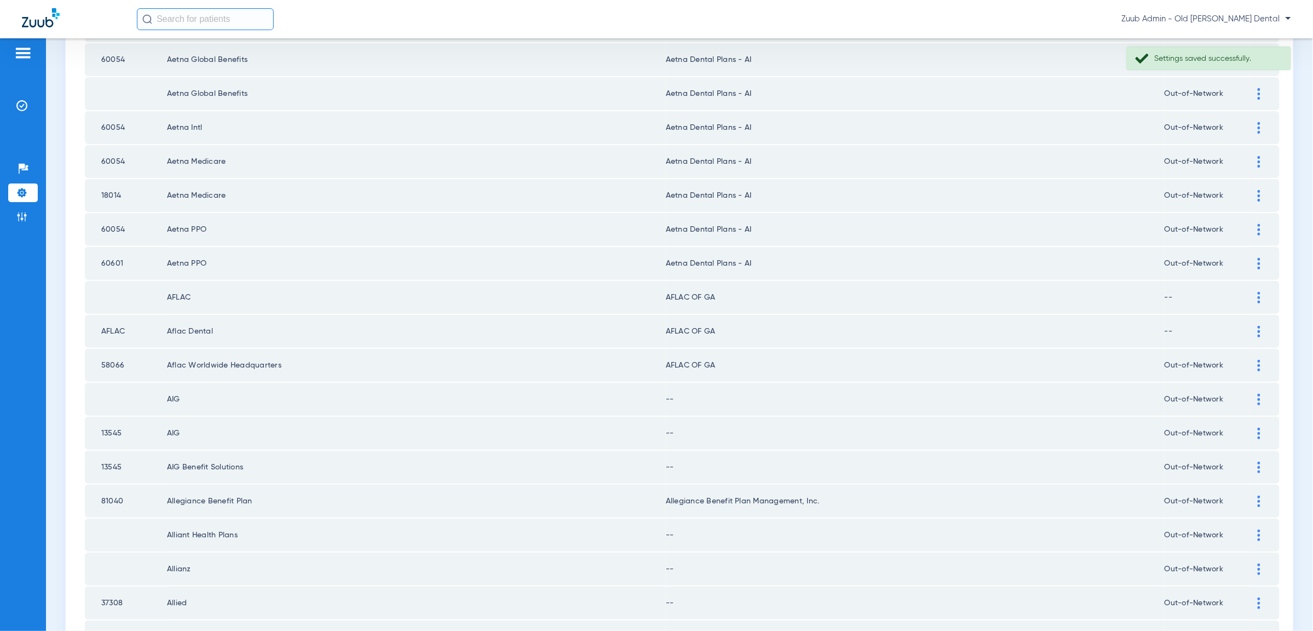
click at [1254, 394] on div at bounding box center [1258, 399] width 19 height 11
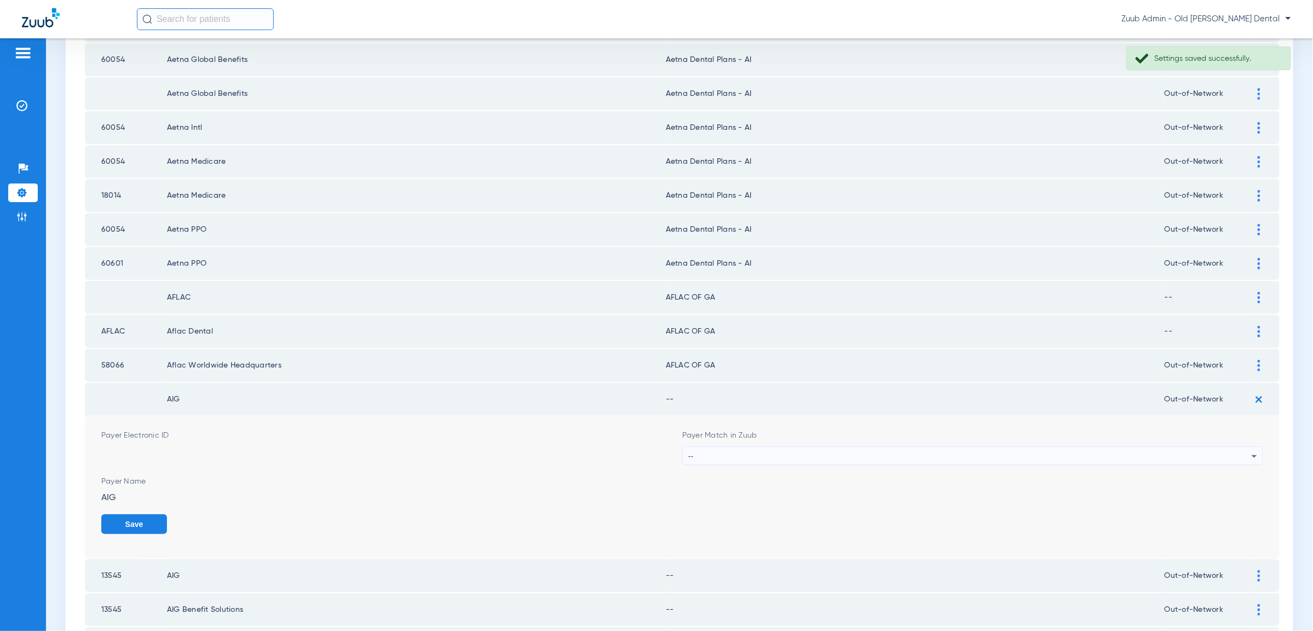
click at [1220, 447] on div "--" at bounding box center [969, 456] width 563 height 19
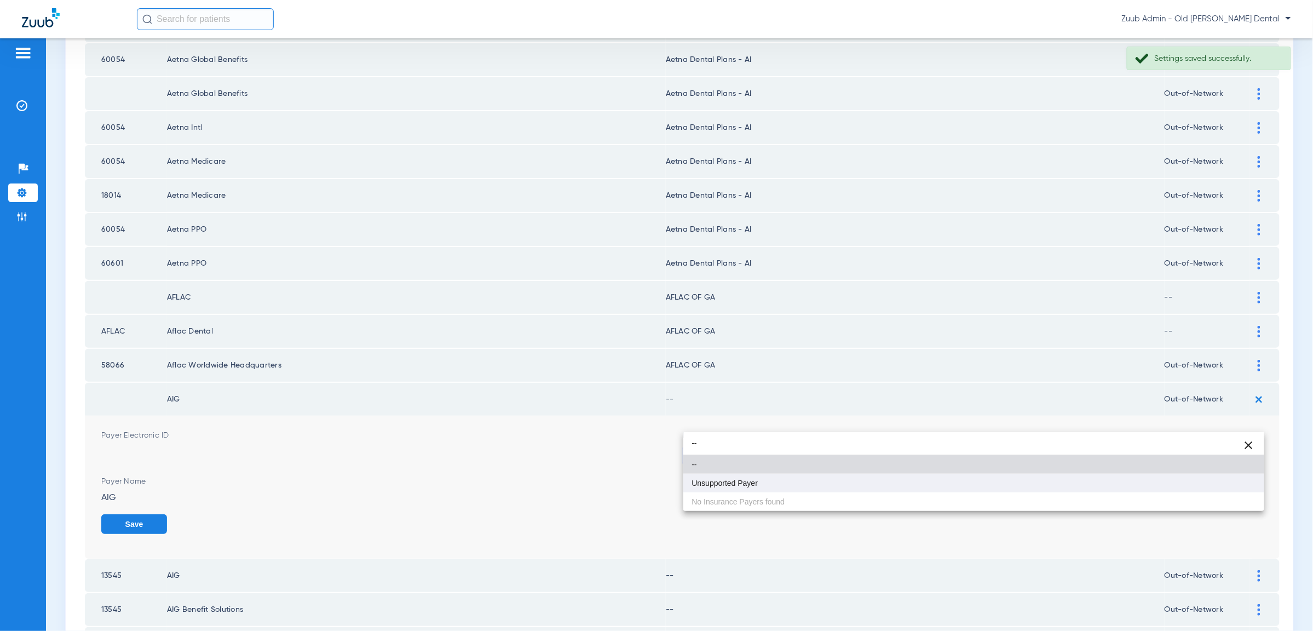
type input "--"
click at [1171, 479] on mat-option "Unsupported Payer" at bounding box center [973, 483] width 581 height 19
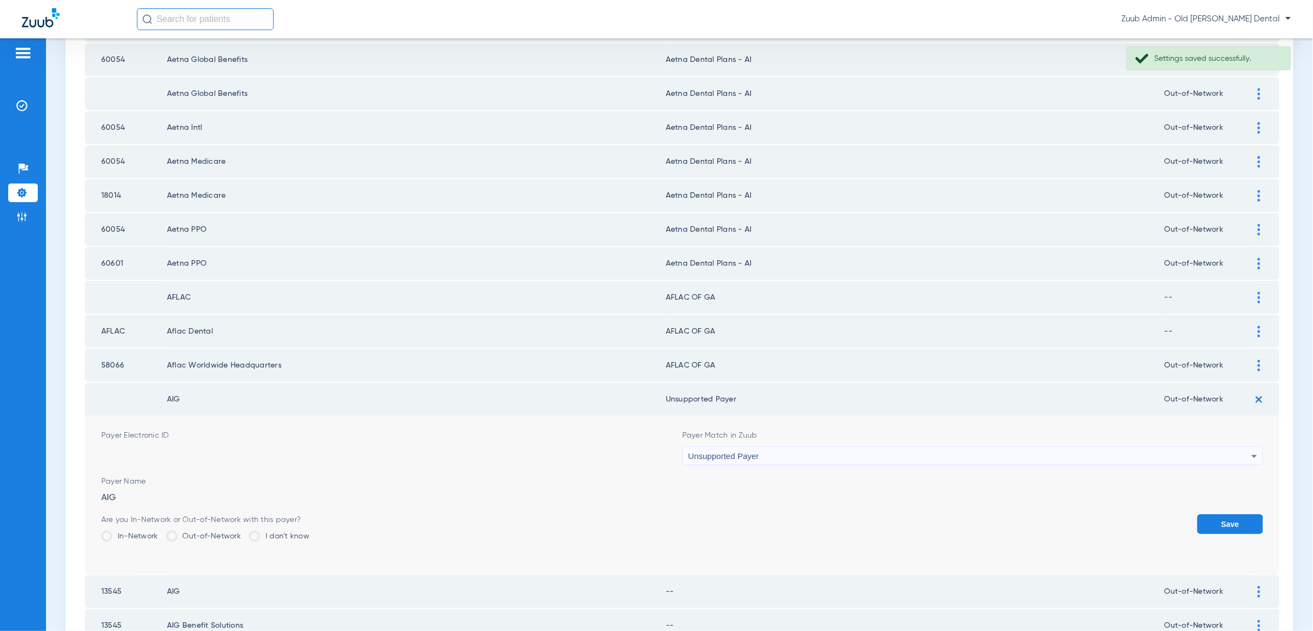
click at [1224, 514] on button "Save" at bounding box center [1230, 524] width 66 height 20
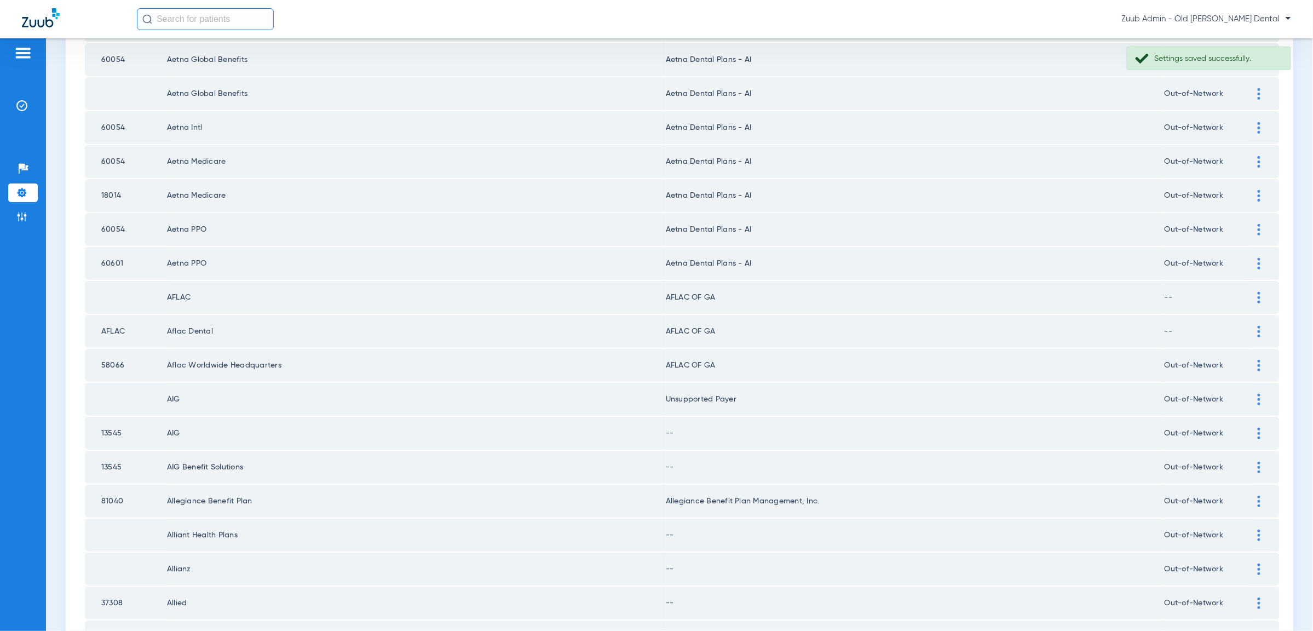
click at [1256, 428] on div at bounding box center [1258, 433] width 19 height 11
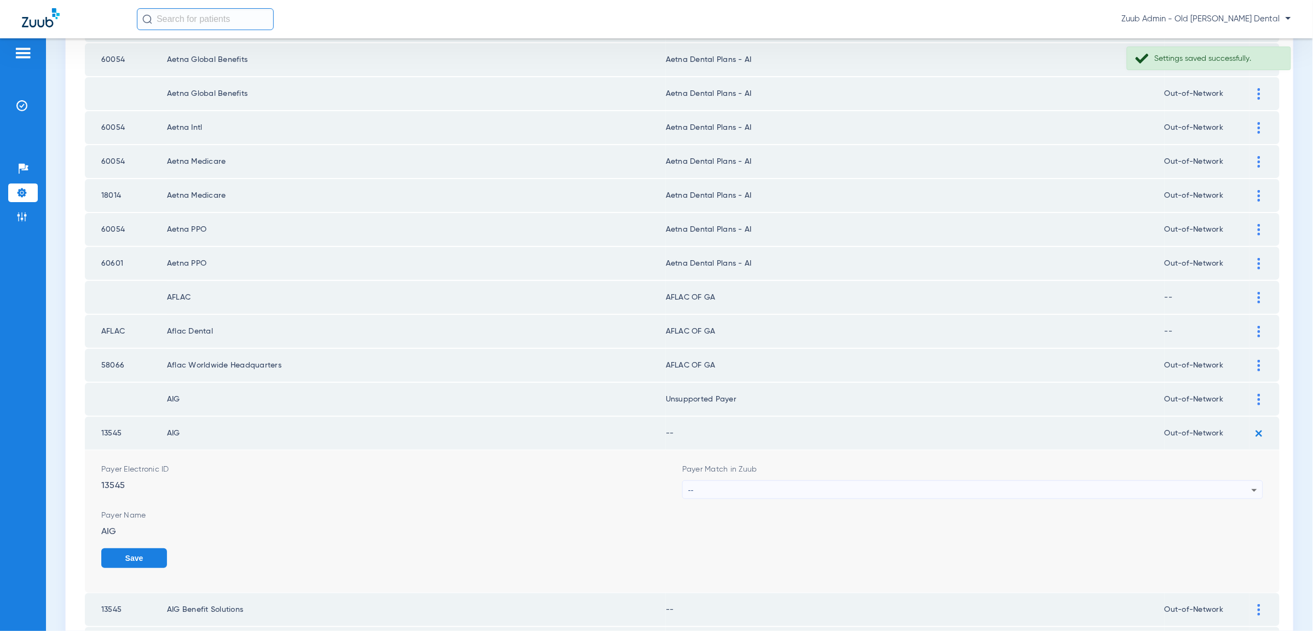
click at [1224, 481] on div "--" at bounding box center [969, 490] width 563 height 19
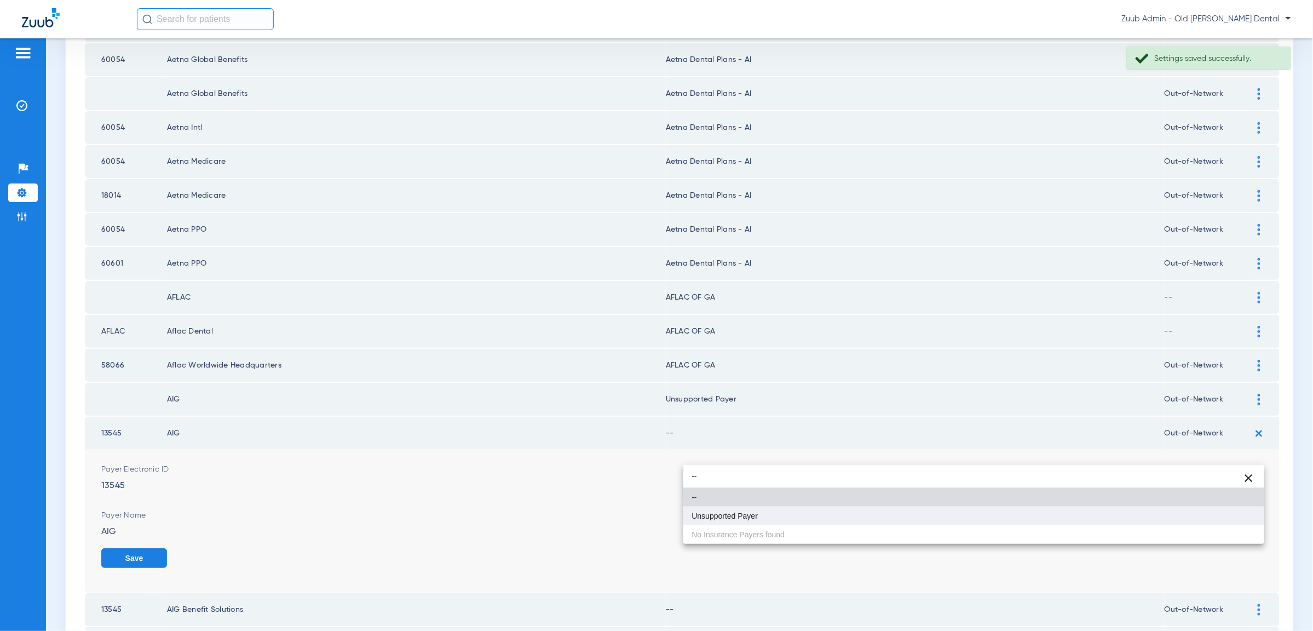
type input "--"
drag, startPoint x: 1213, startPoint y: 509, endPoint x: 1225, endPoint y: 517, distance: 14.3
click at [1214, 510] on mat-option "Unsupported Payer" at bounding box center [973, 515] width 581 height 19
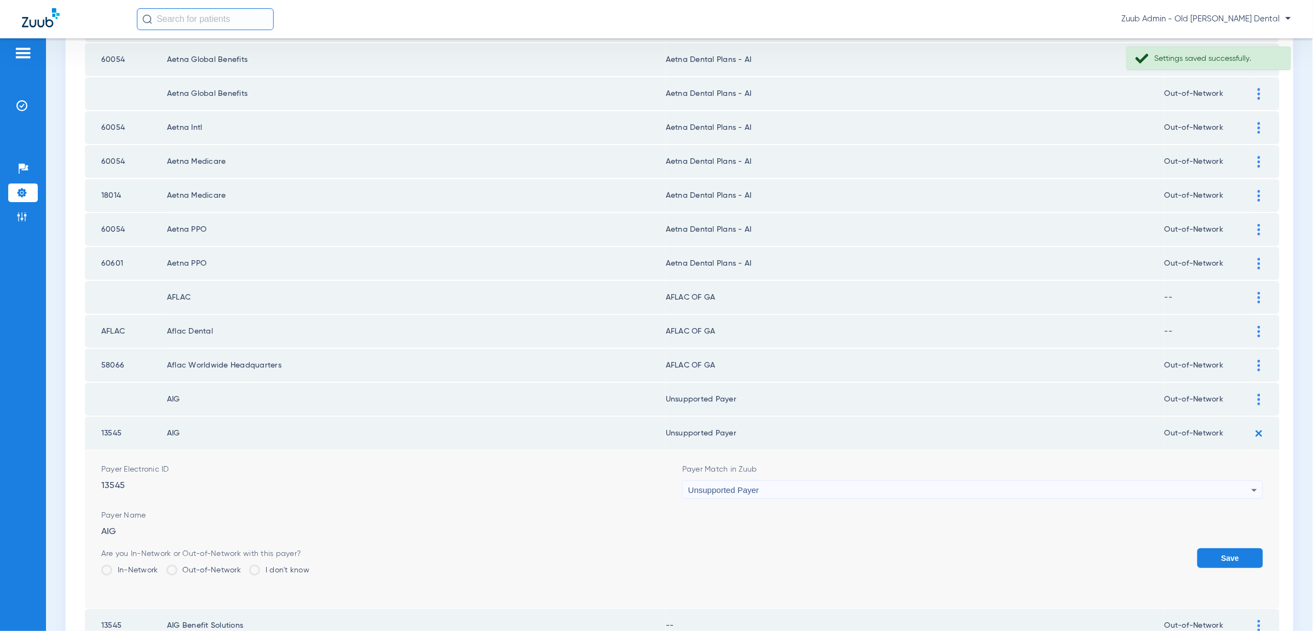
click at [1229, 548] on button "Save" at bounding box center [1230, 558] width 66 height 20
